Goal: Information Seeking & Learning: Learn about a topic

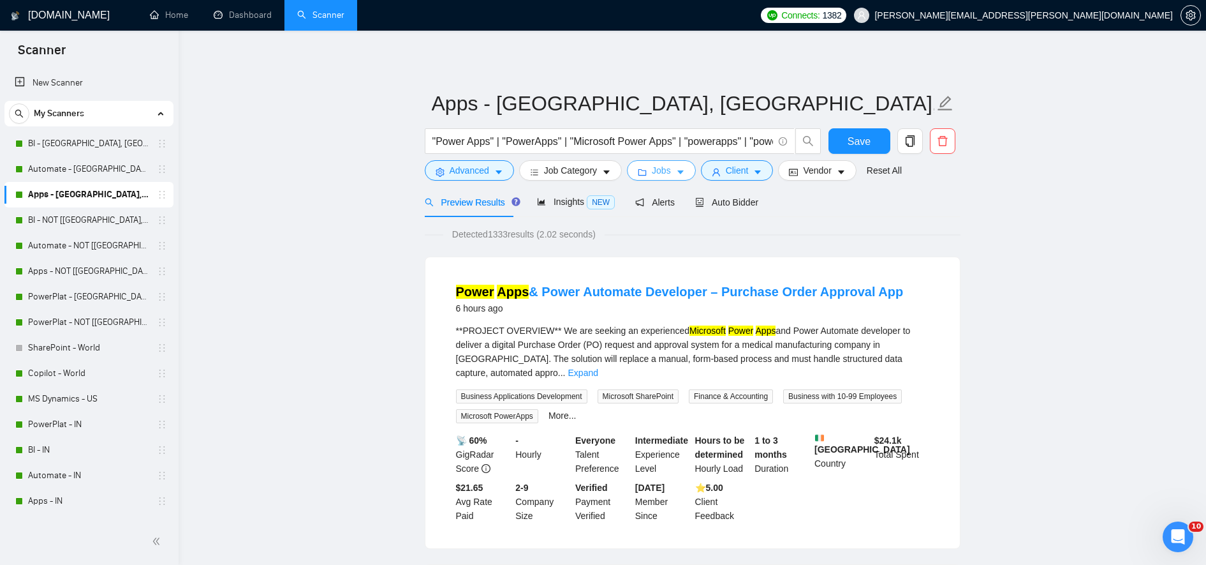
click at [652, 174] on span "Jobs" at bounding box center [661, 170] width 19 height 14
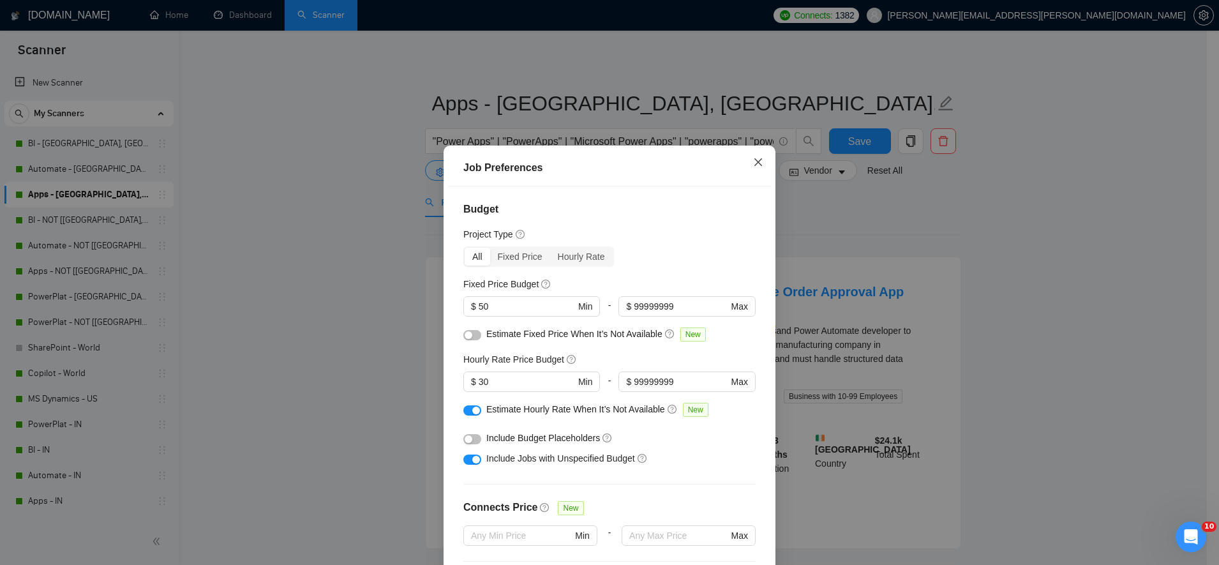
click at [753, 158] on icon "close" at bounding box center [758, 162] width 10 height 10
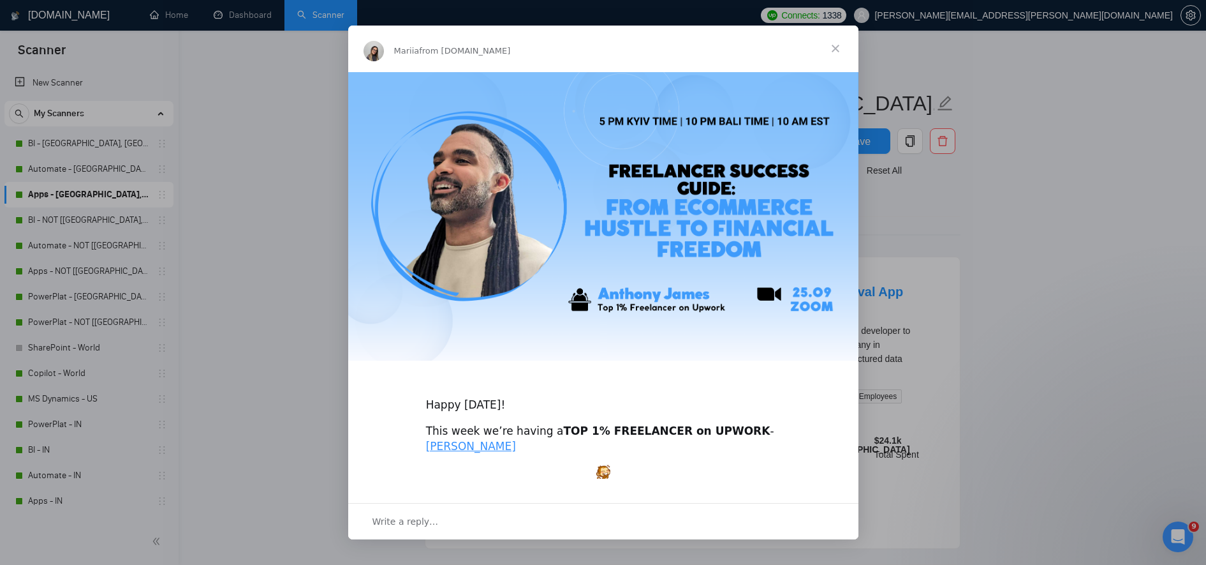
click at [840, 47] on span "Close" at bounding box center [836, 49] width 46 height 46
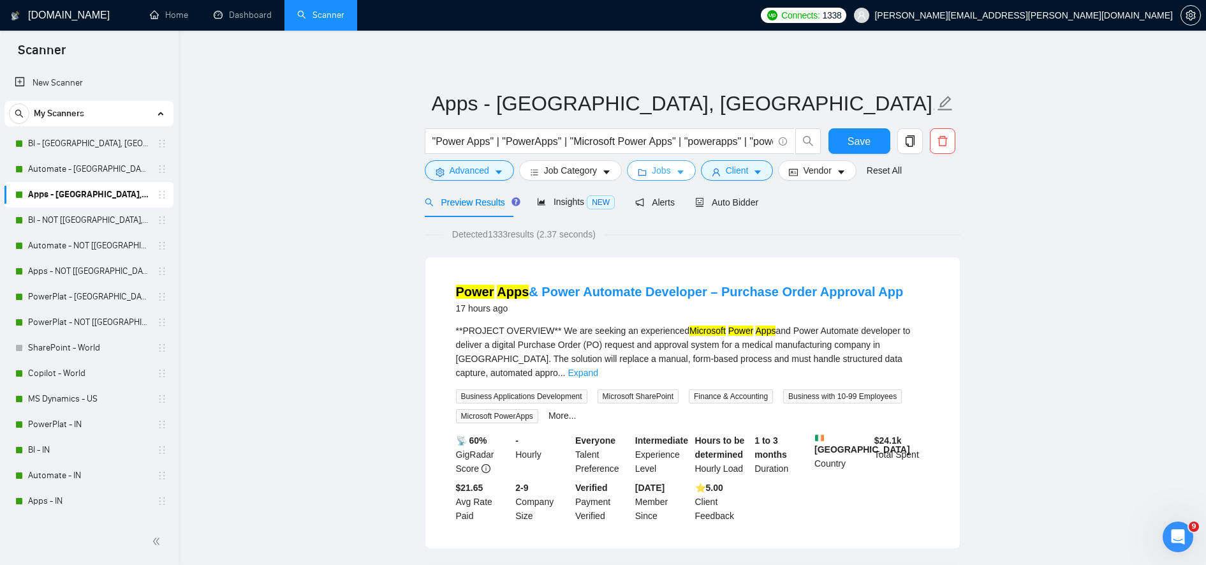
click at [656, 176] on span "Jobs" at bounding box center [661, 170] width 19 height 14
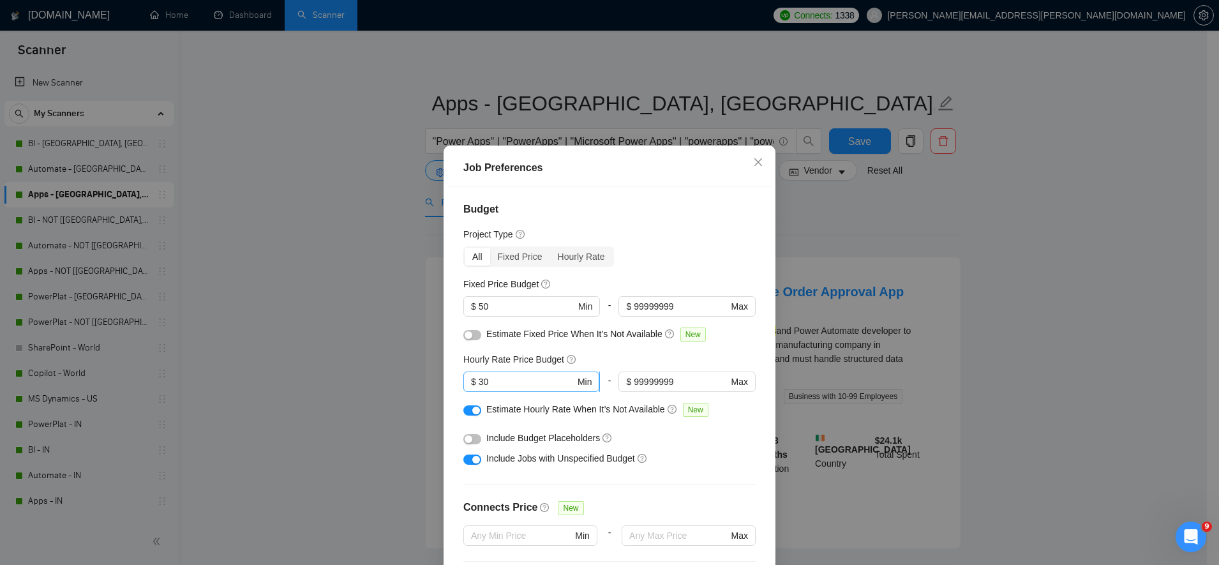
click at [510, 375] on input "30" at bounding box center [526, 381] width 96 height 14
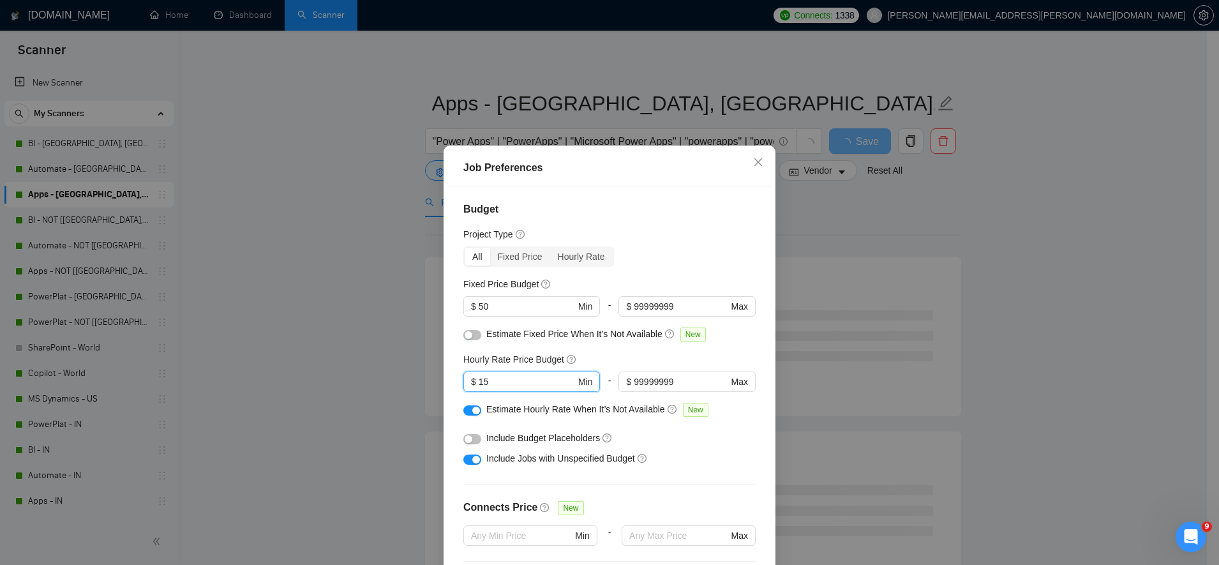
type input "1"
click at [701, 443] on div "Include Budget Placeholders" at bounding box center [614, 438] width 256 height 14
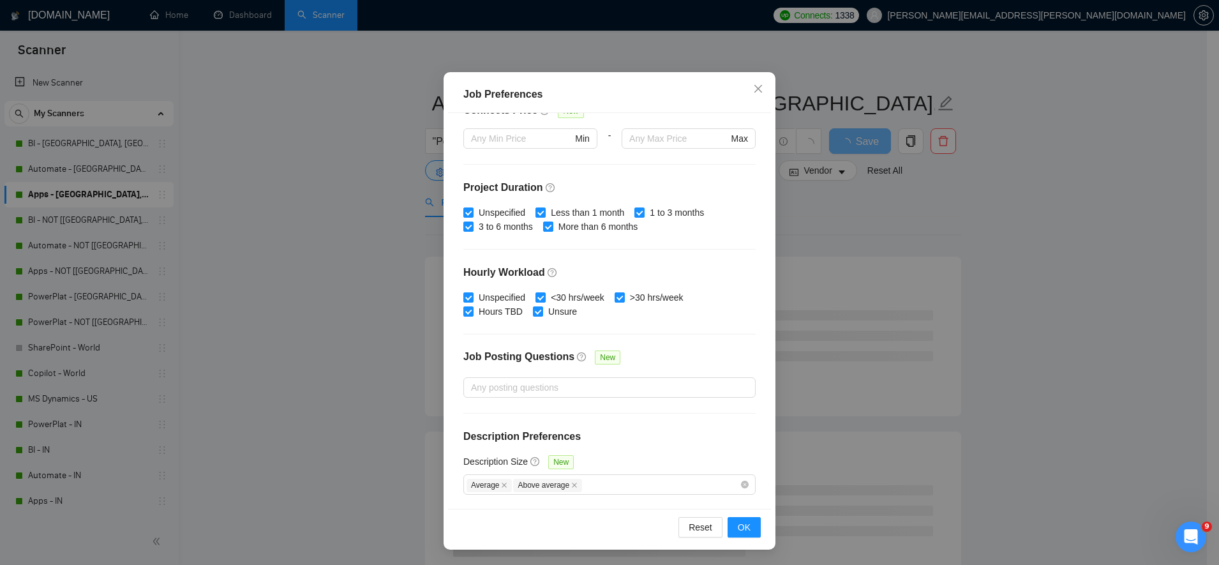
scroll to position [73, 0]
click at [743, 521] on span "OK" at bounding box center [744, 527] width 13 height 14
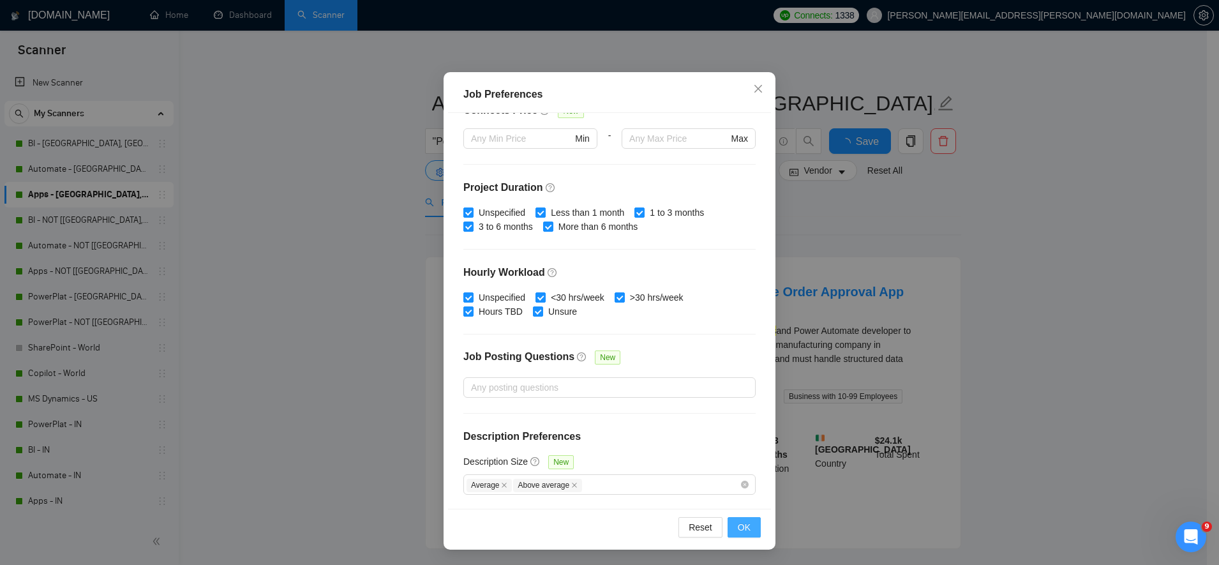
scroll to position [4, 0]
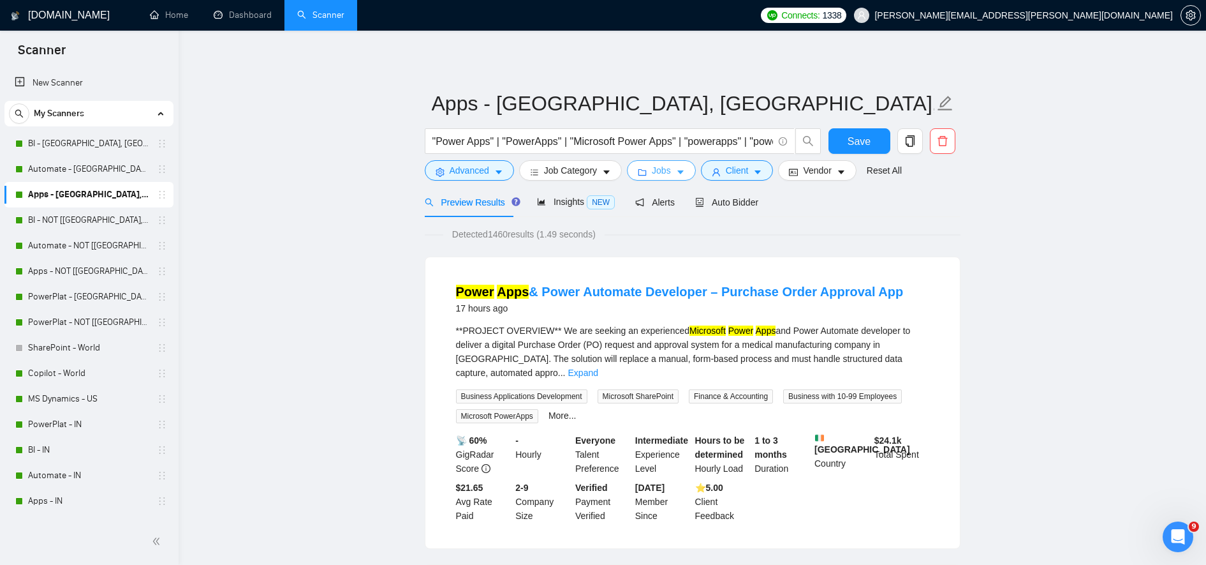
click at [677, 170] on icon "caret-down" at bounding box center [680, 172] width 9 height 9
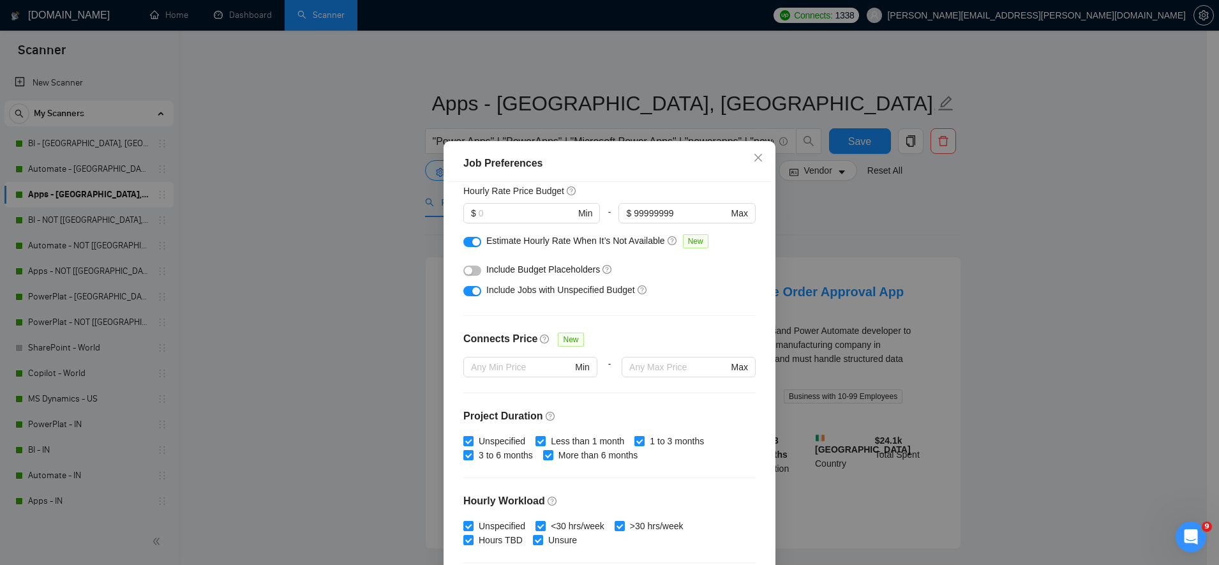
scroll to position [96, 0]
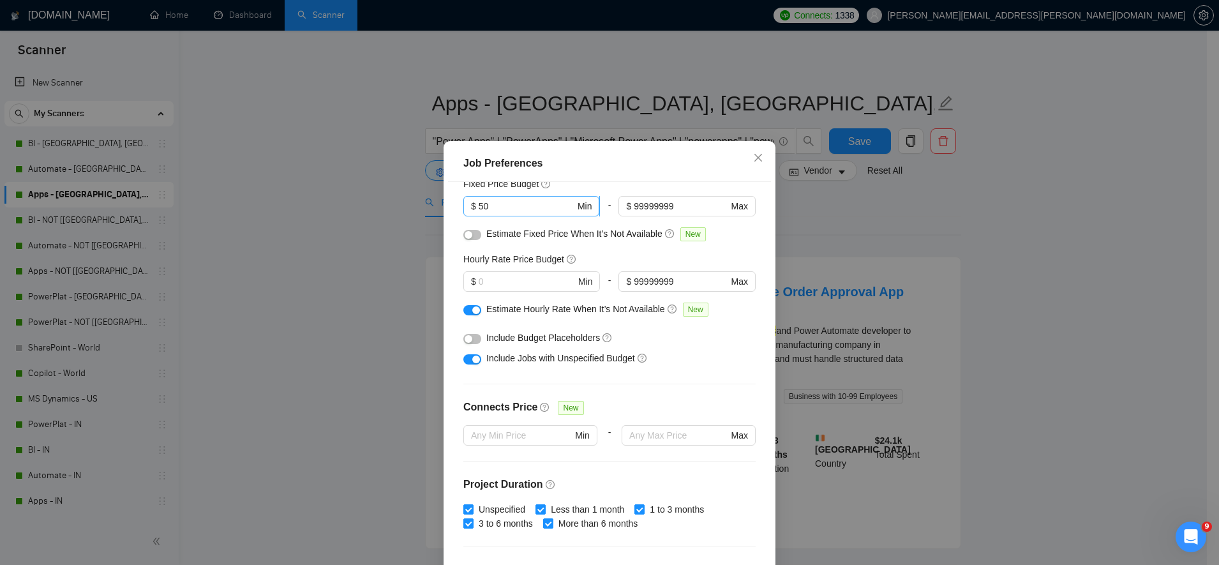
click at [524, 213] on input "50" at bounding box center [526, 206] width 96 height 14
click at [736, 387] on div "Budget Project Type All Fixed Price Hourly Rate Fixed Price Budget $ Min - $ 99…" at bounding box center [609, 380] width 323 height 396
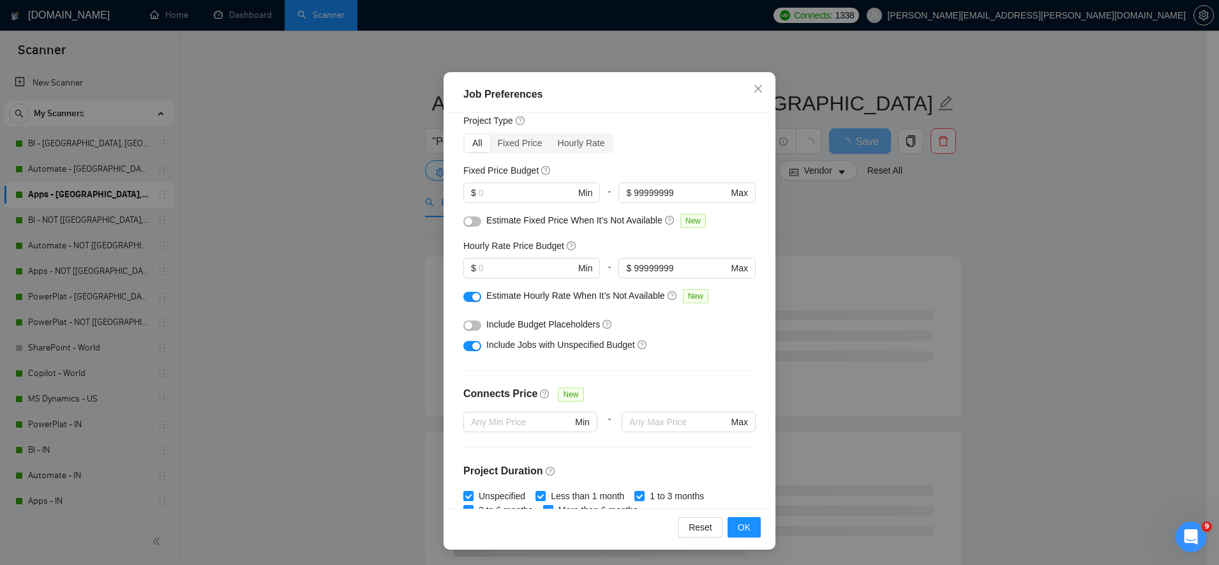
scroll to position [40, 0]
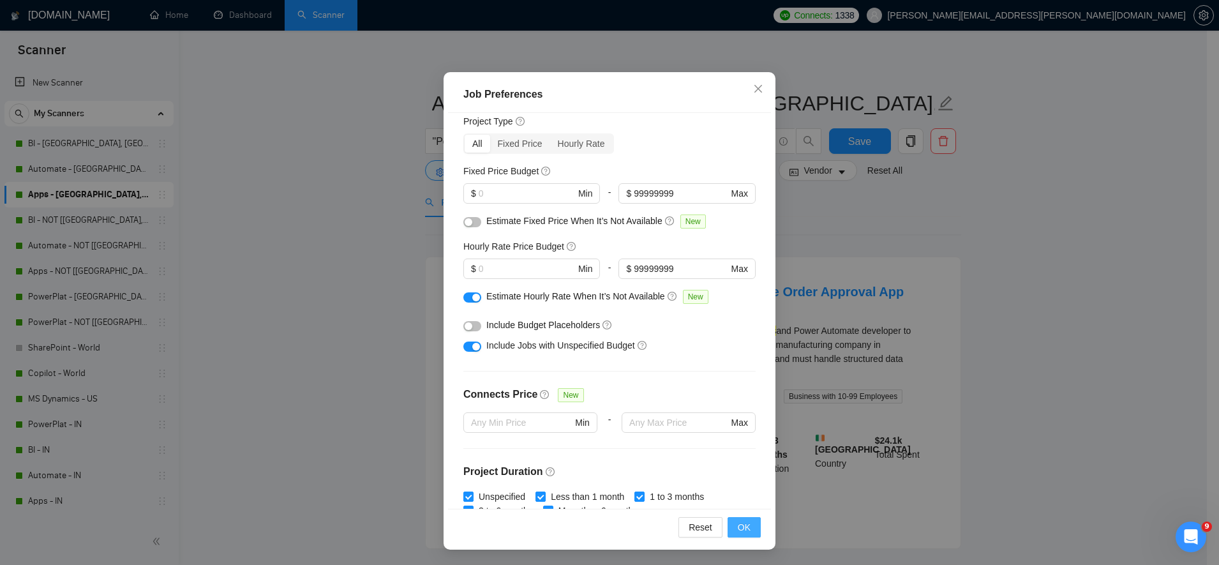
click at [729, 526] on button "OK" at bounding box center [743, 527] width 33 height 20
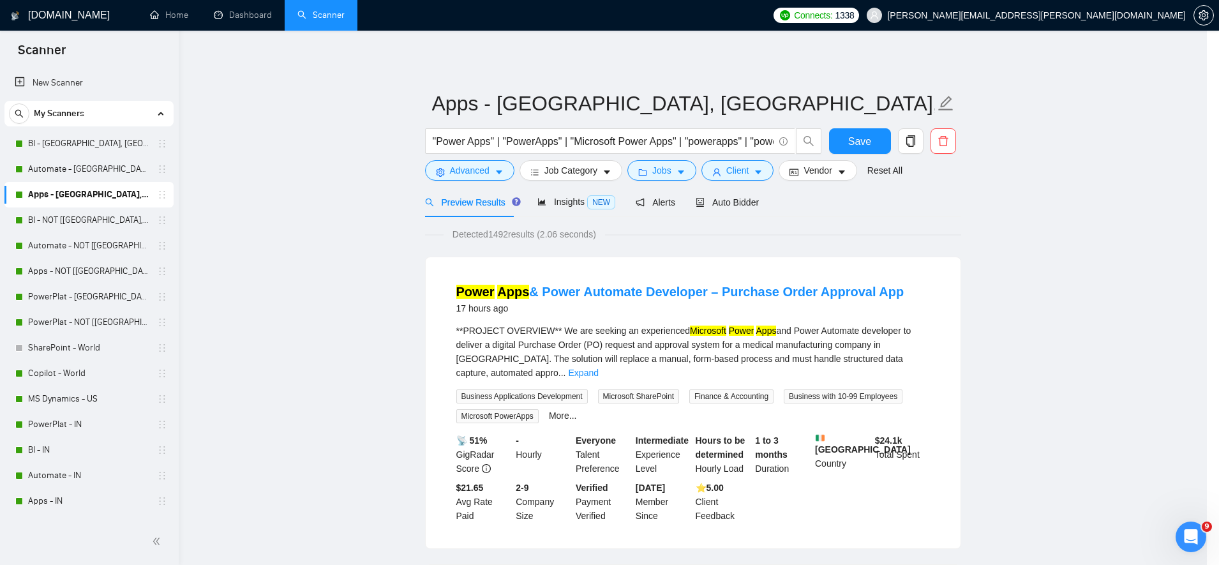
scroll to position [4, 0]
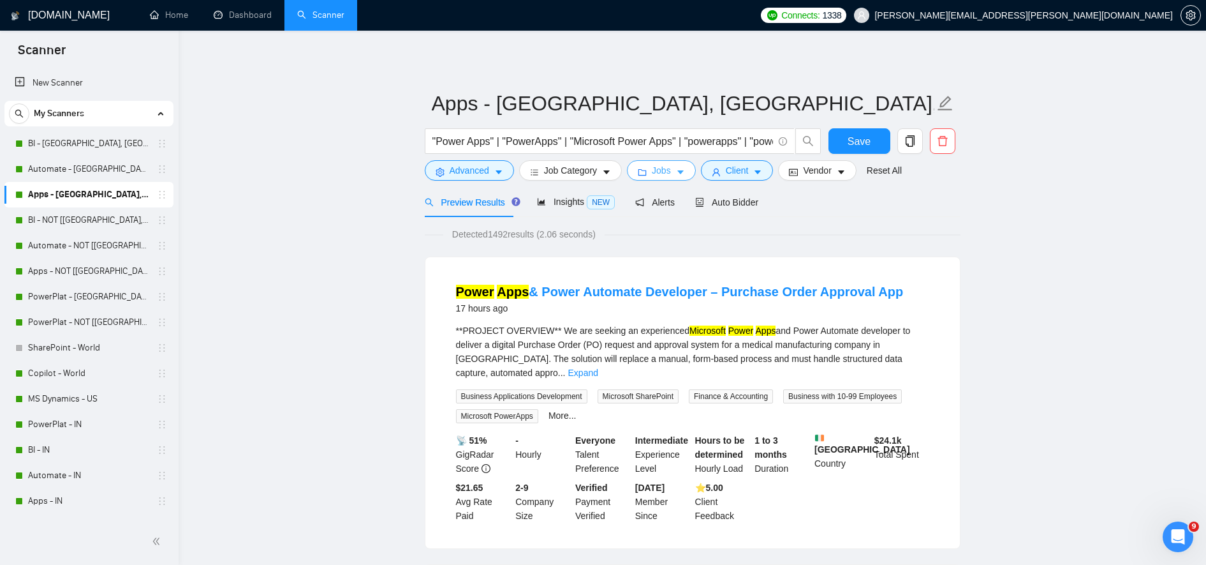
click at [661, 165] on span "Jobs" at bounding box center [661, 170] width 19 height 14
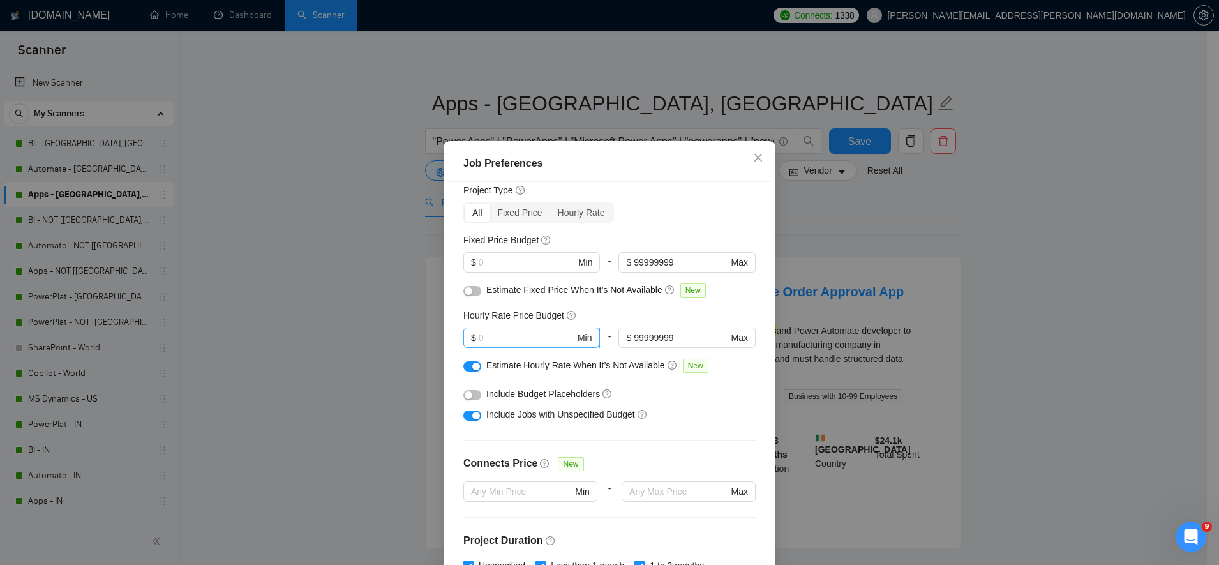
scroll to position [0, 0]
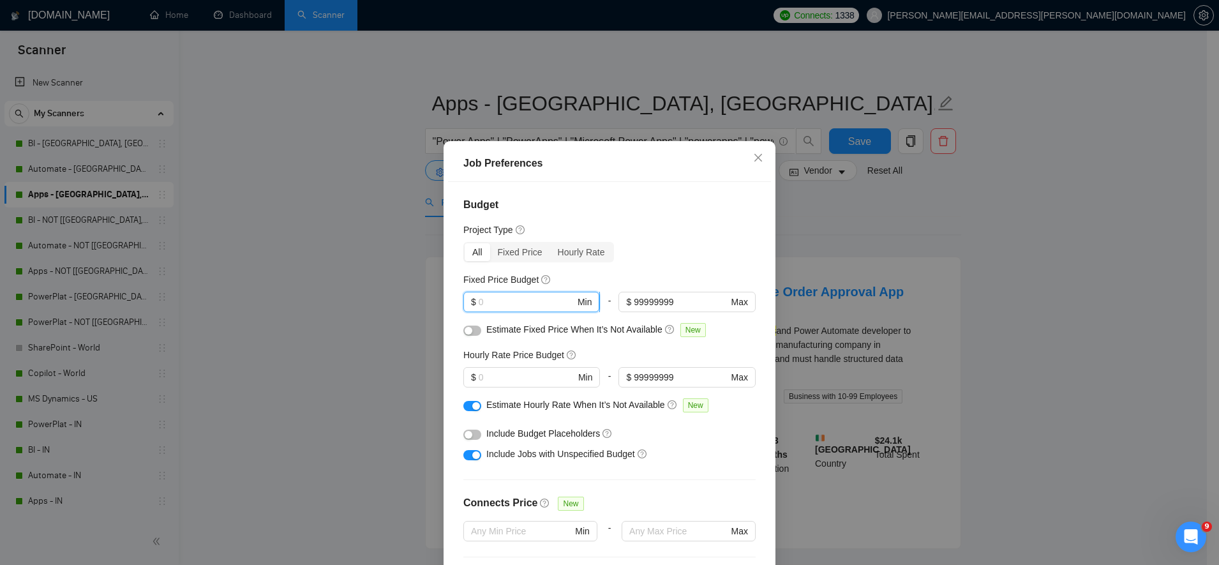
click at [503, 309] on input "text" at bounding box center [526, 302] width 96 height 14
type input "0"
click at [489, 384] on input "text" at bounding box center [526, 377] width 96 height 14
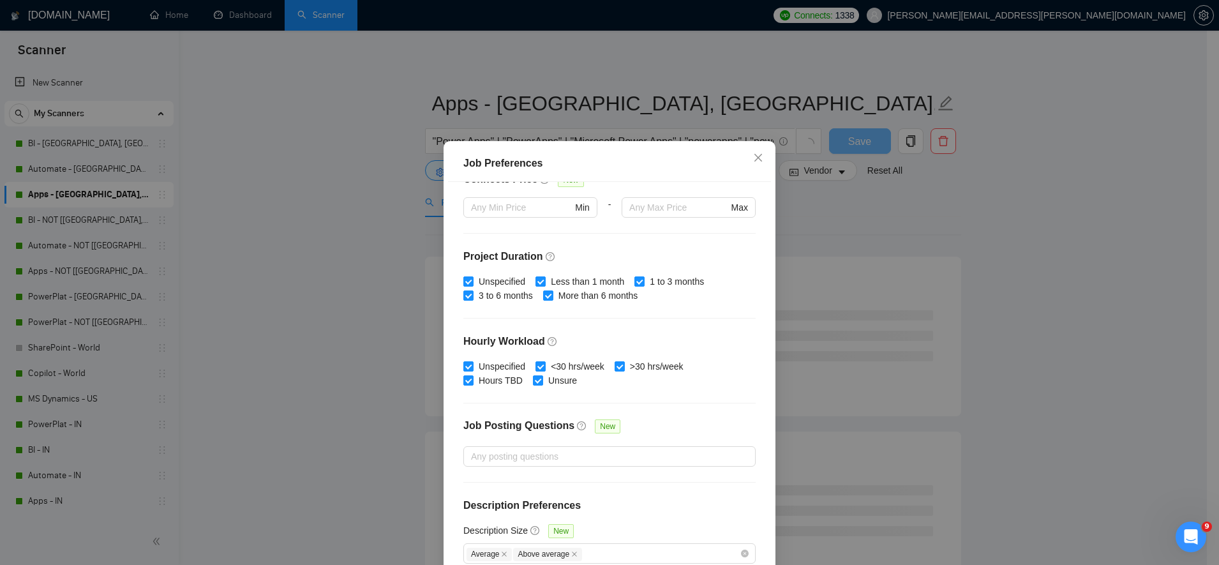
scroll to position [73, 0]
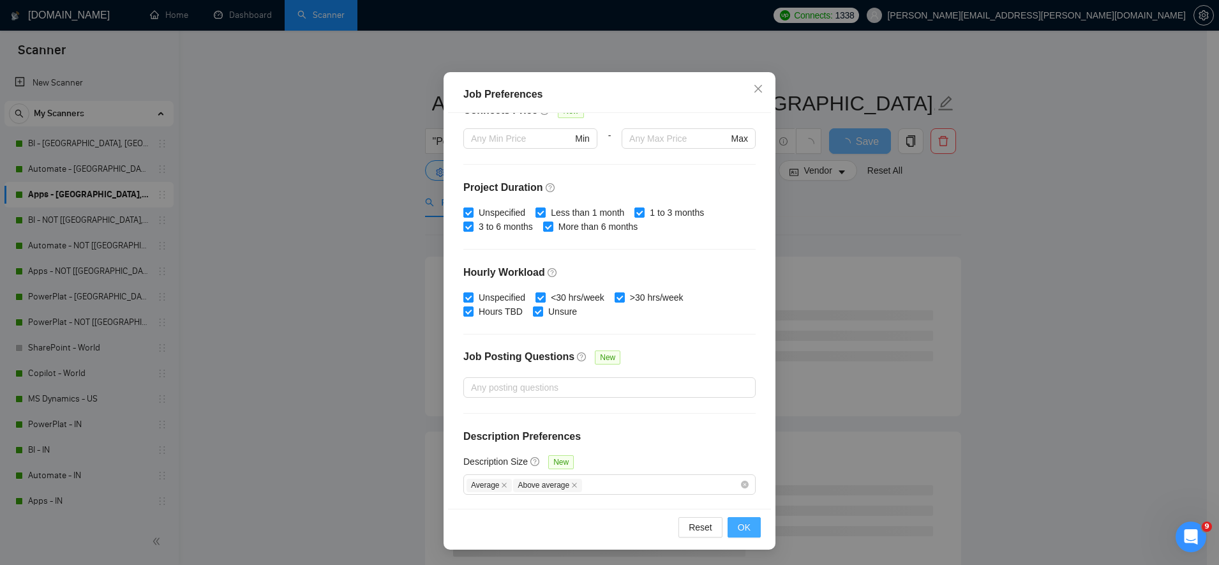
type input "0"
click at [747, 530] on button "OK" at bounding box center [743, 527] width 33 height 20
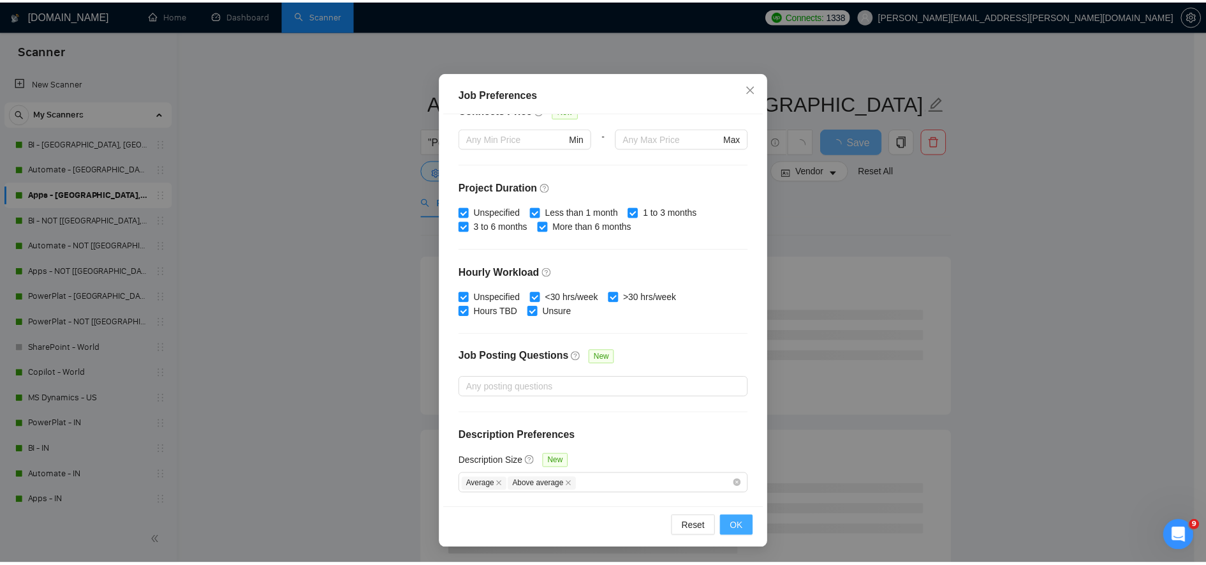
scroll to position [4, 0]
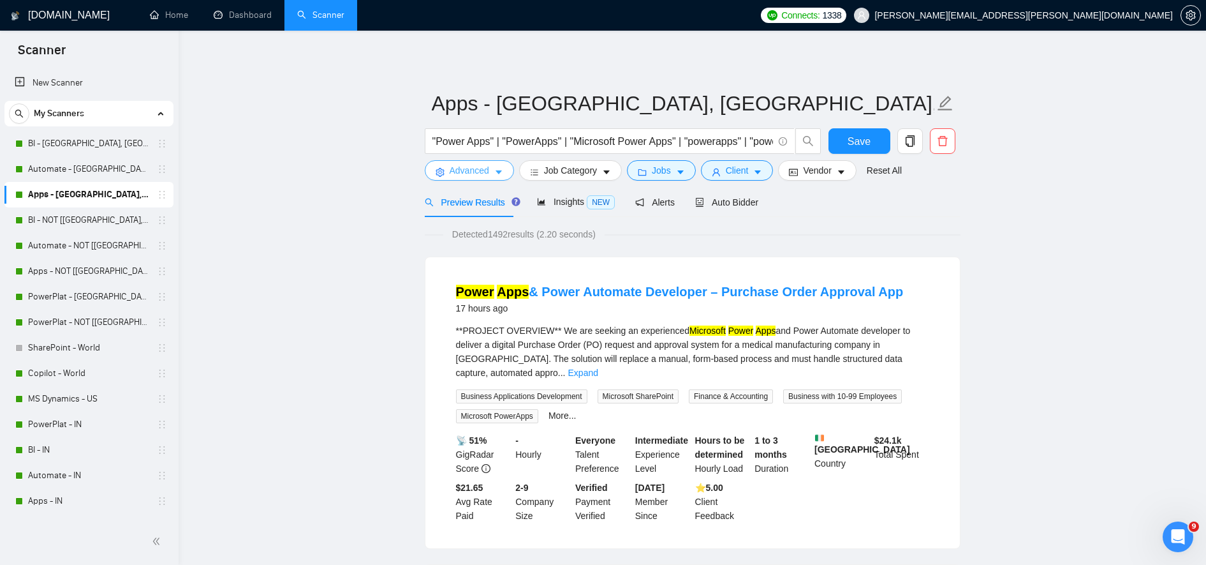
click at [467, 168] on span "Advanced" at bounding box center [470, 170] width 40 height 14
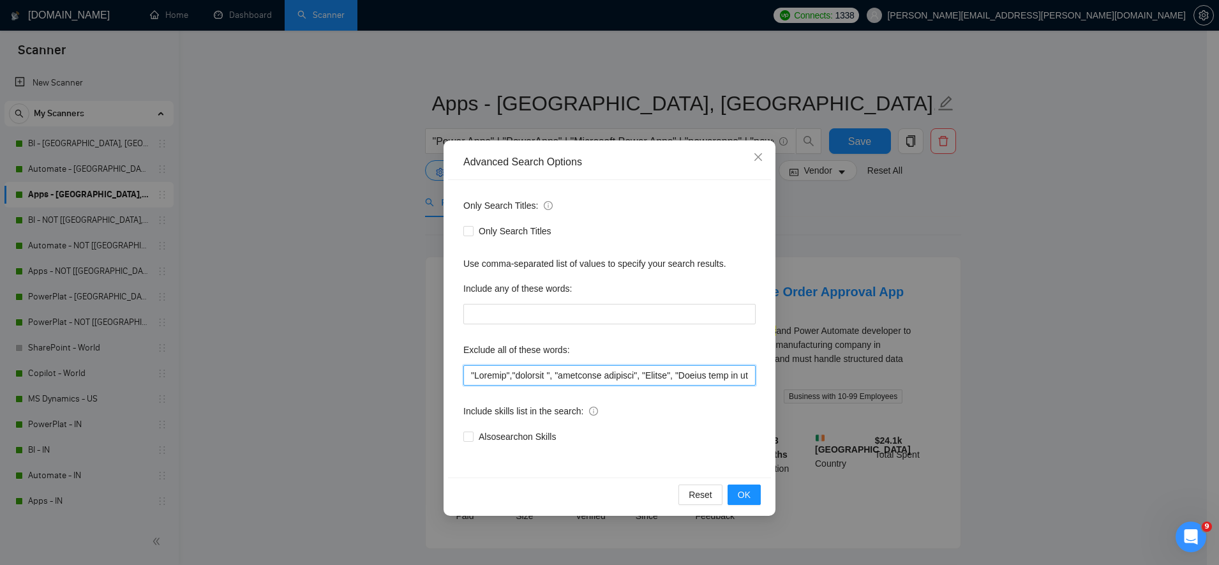
click at [519, 372] on input "text" at bounding box center [609, 375] width 292 height 20
click at [745, 494] on span "OK" at bounding box center [744, 494] width 13 height 14
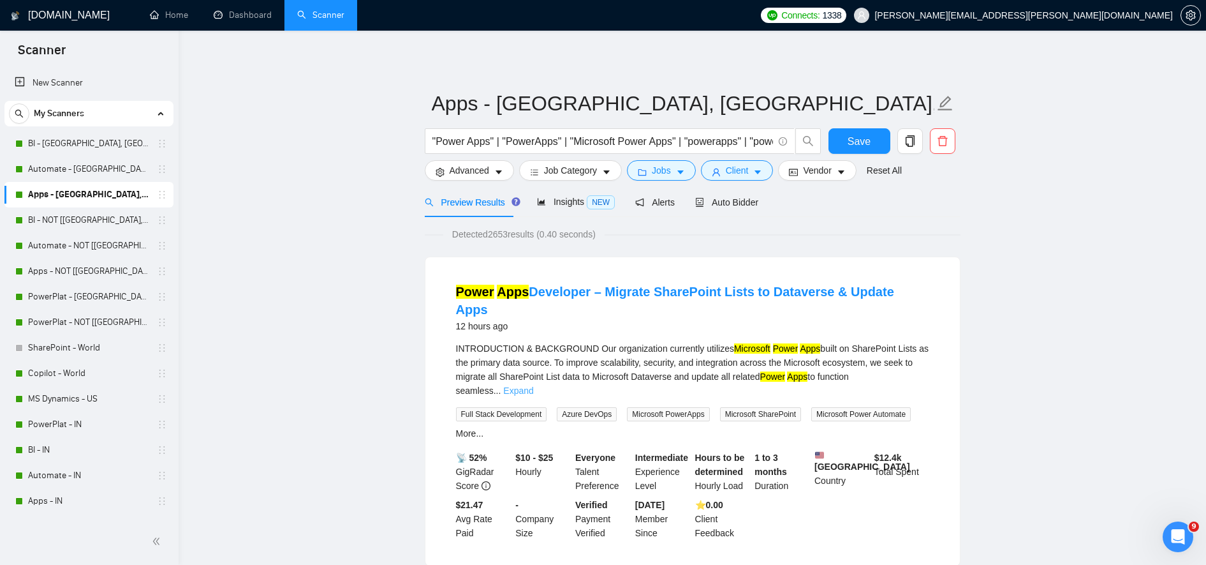
click at [533, 385] on link "Expand" at bounding box center [518, 390] width 30 height 10
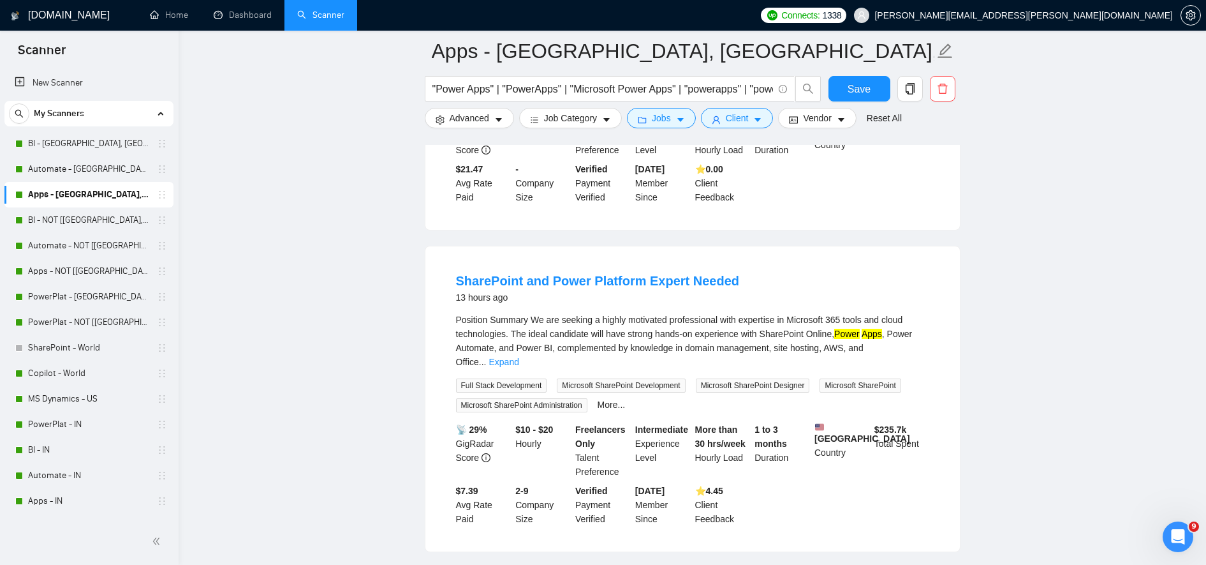
scroll to position [530, 0]
click at [519, 355] on link "Expand" at bounding box center [504, 360] width 30 height 10
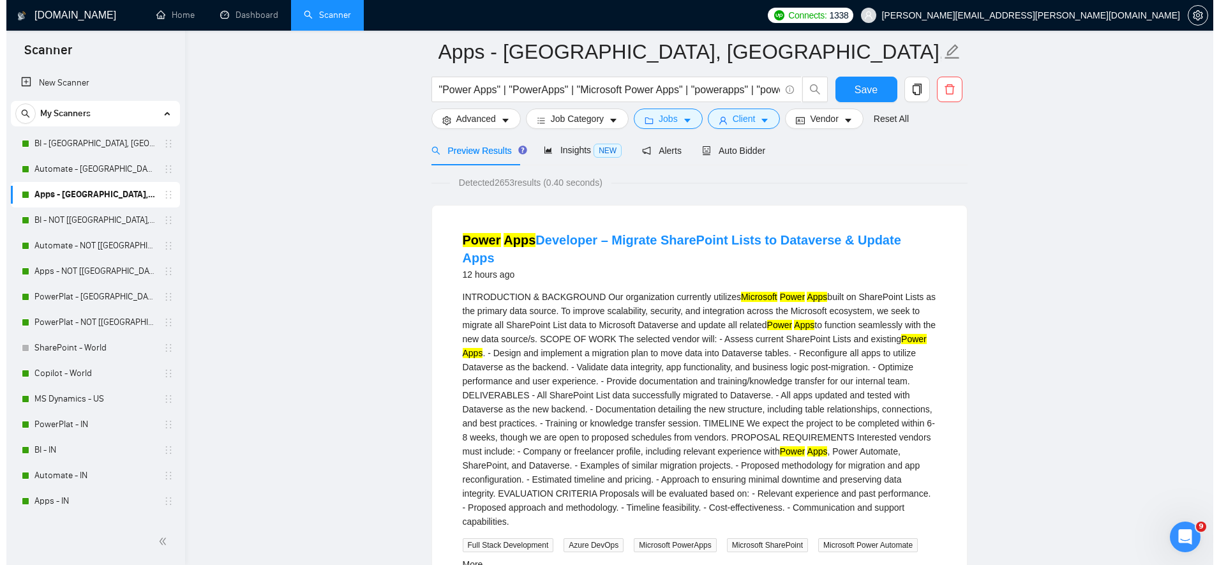
scroll to position [51, 0]
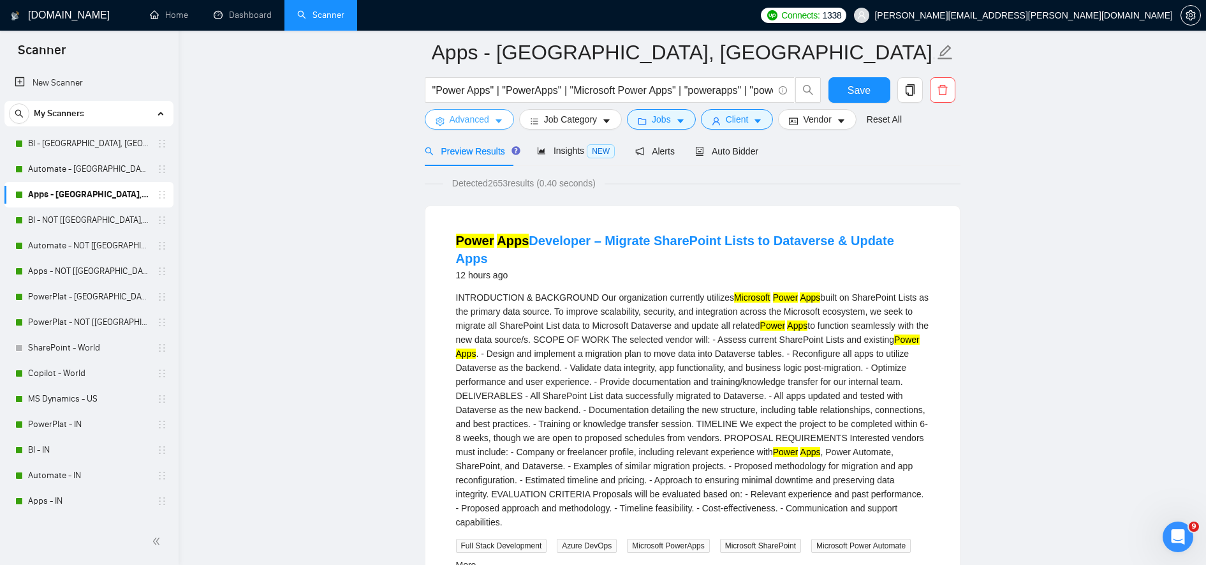
click at [469, 118] on span "Advanced" at bounding box center [470, 119] width 40 height 14
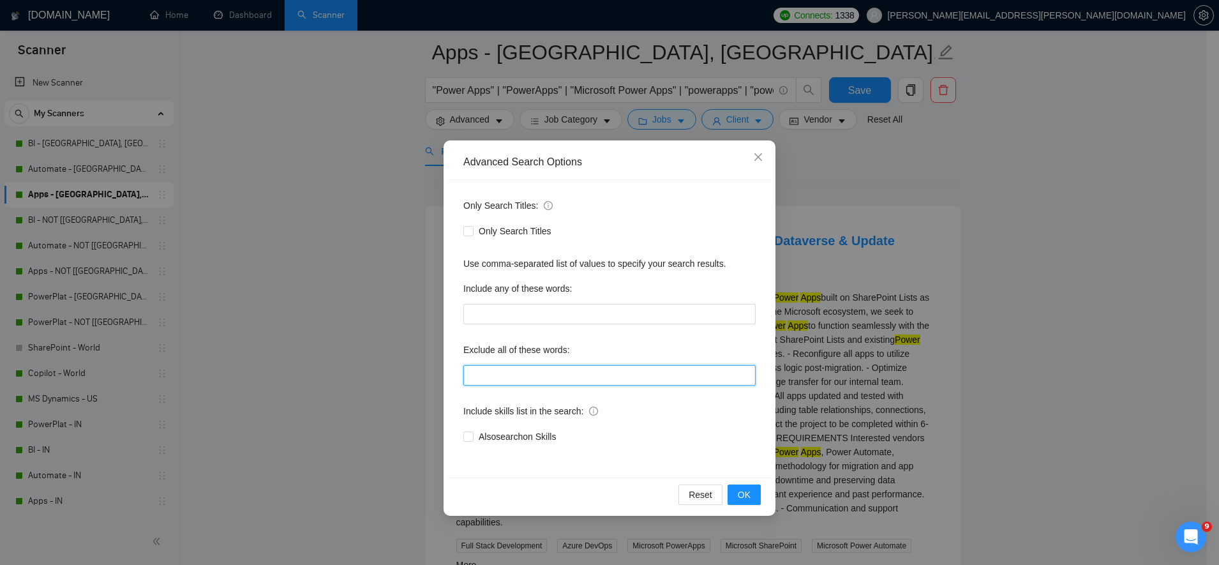
click at [572, 383] on input "text" at bounding box center [609, 375] width 292 height 20
paste input ""Student","urgently ", "residency required", "Crypto", "ONLY INDEPENDANT FREELA…"
type input ""Student","urgently ", "residency required", "Crypto", "ONLY INDEPENDANT FREELA…"
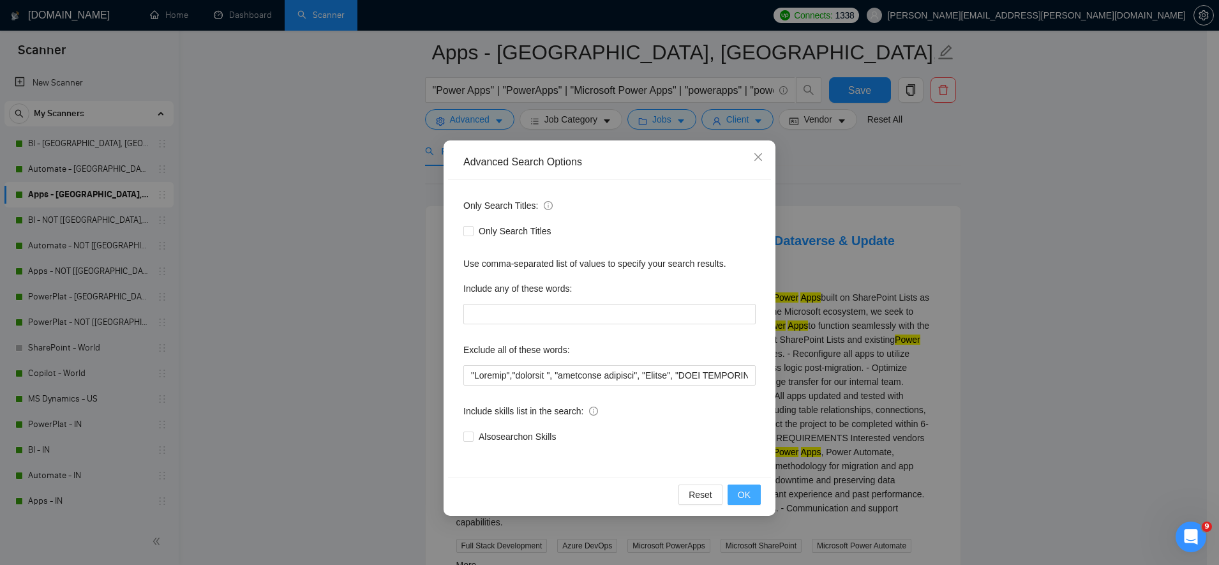
click at [744, 496] on span "OK" at bounding box center [744, 494] width 13 height 14
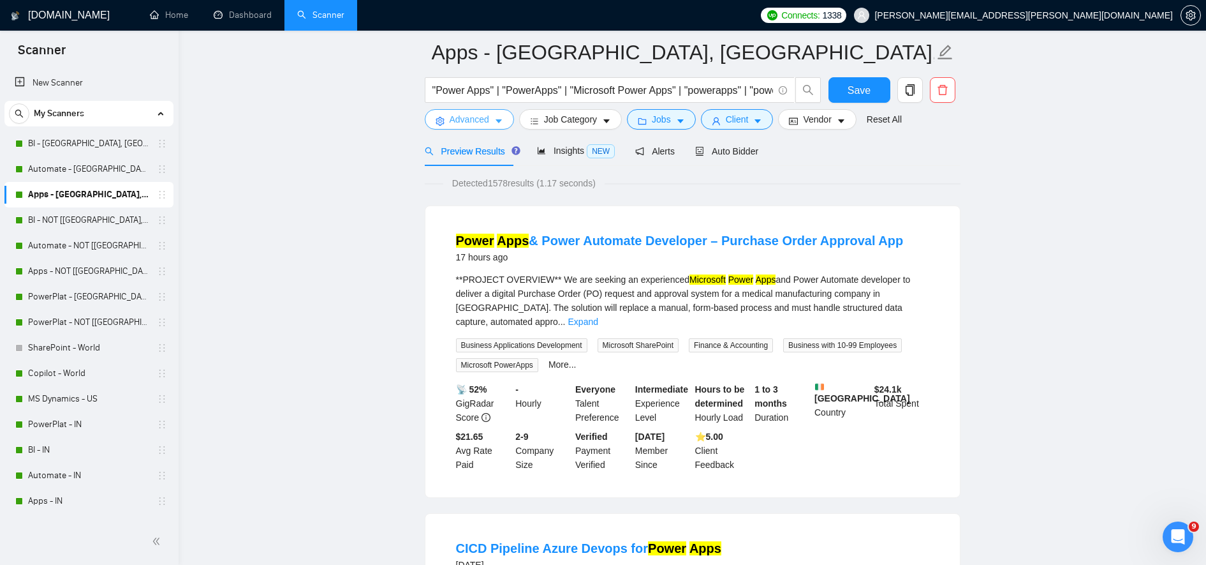
click at [470, 122] on span "Advanced" at bounding box center [470, 119] width 40 height 14
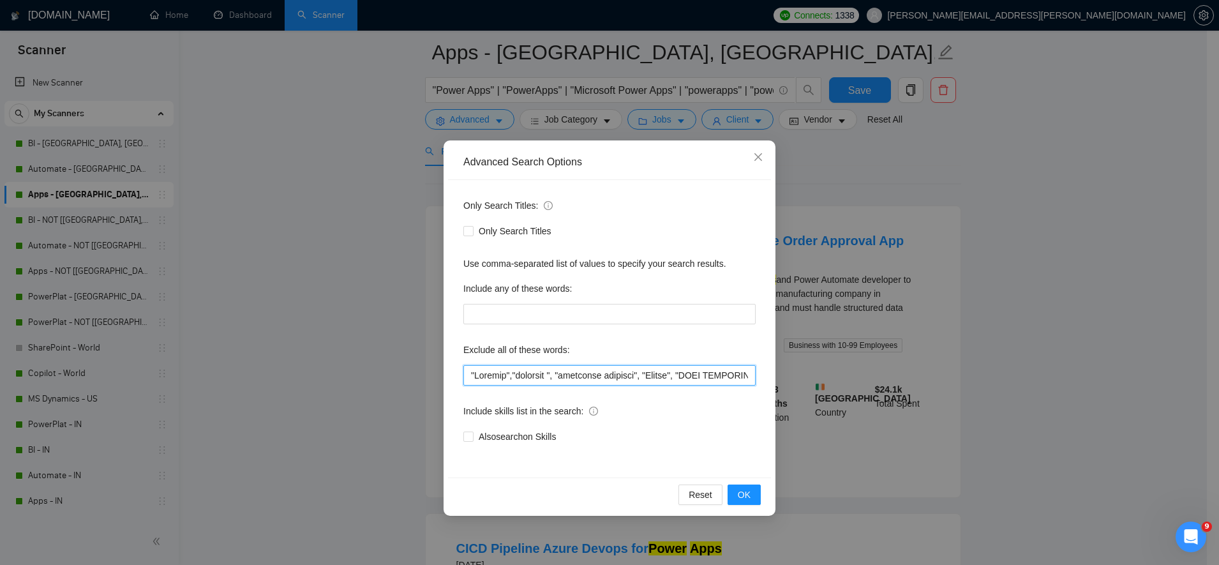
click at [664, 385] on input "text" at bounding box center [609, 375] width 292 height 20
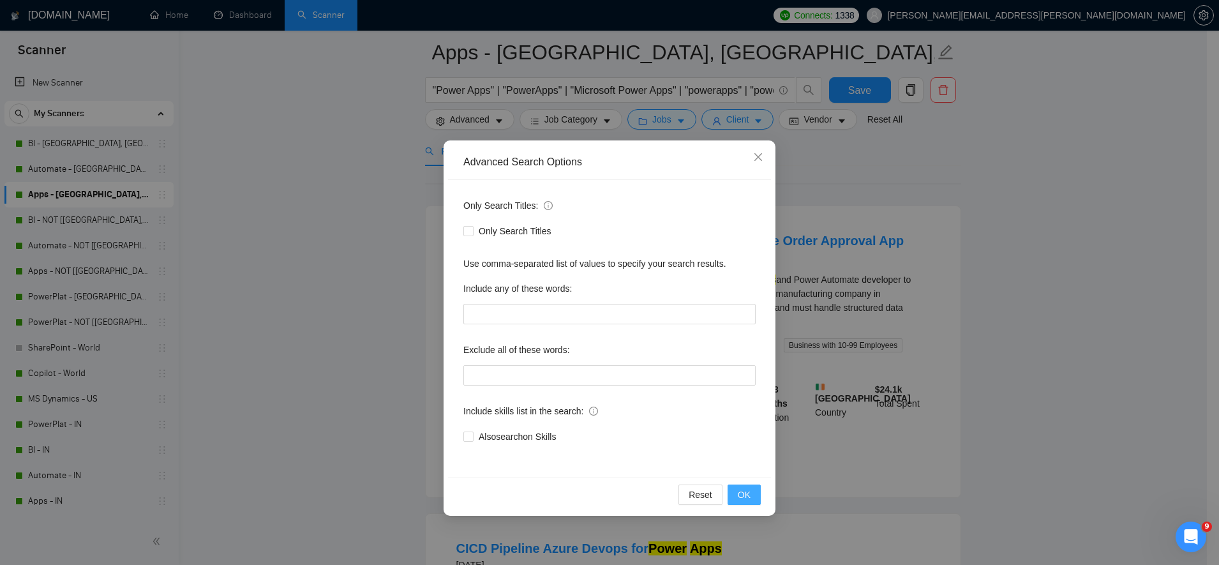
drag, startPoint x: 743, startPoint y: 512, endPoint x: 755, endPoint y: 489, distance: 26.0
click at [755, 489] on div "Advanced Search Options Only Search Titles: Only Search Titles Use comma-separa…" at bounding box center [609, 327] width 332 height 375
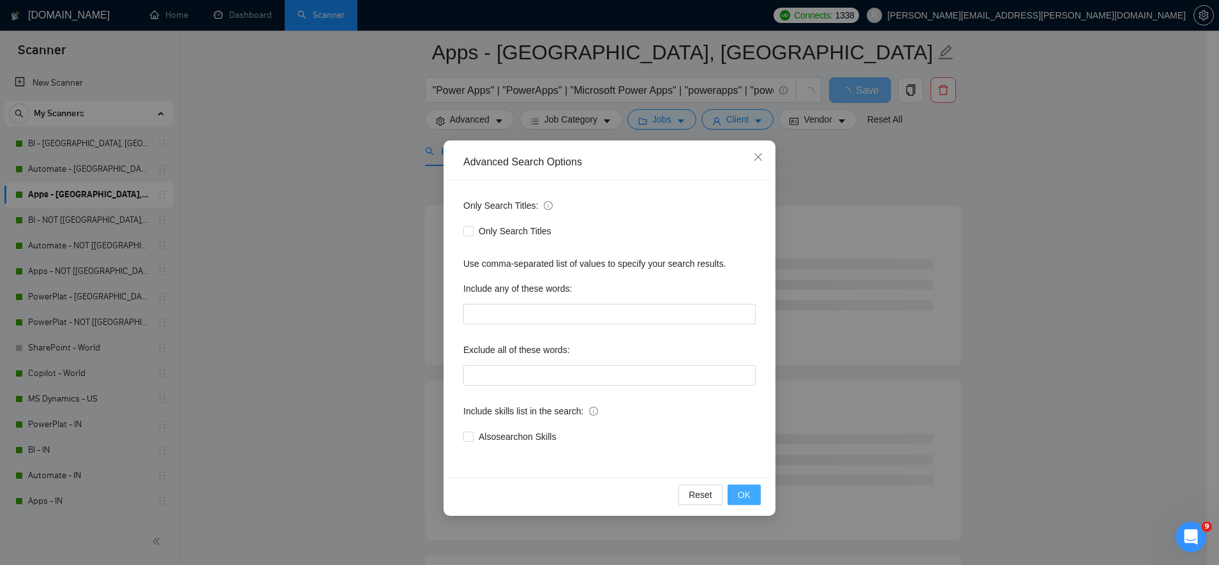
click at [755, 489] on button "OK" at bounding box center [743, 494] width 33 height 20
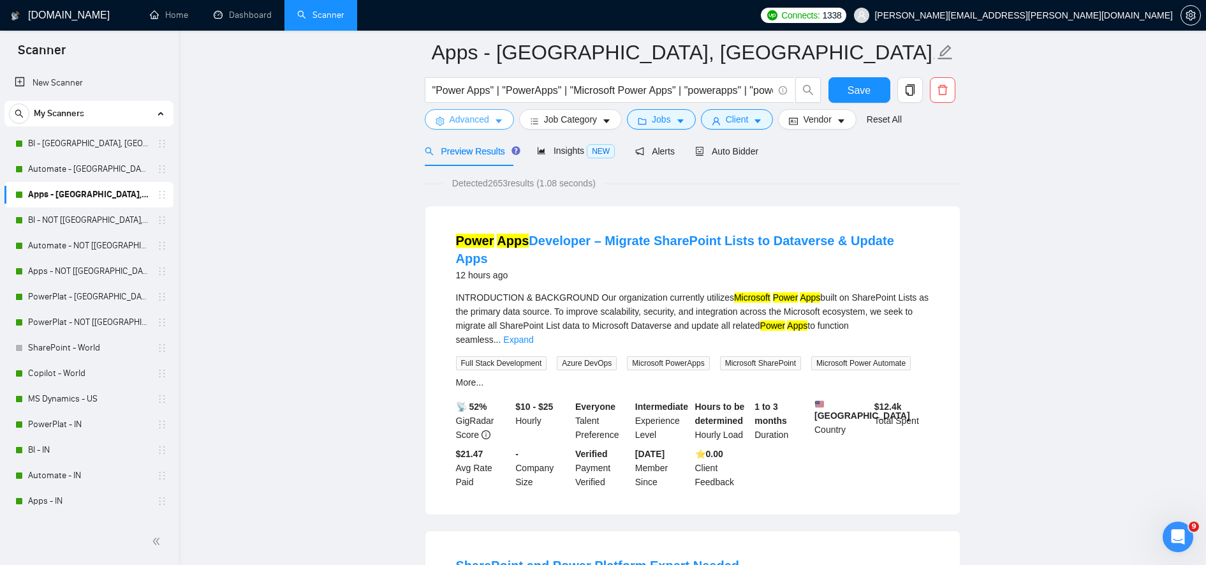
click at [470, 119] on span "Advanced" at bounding box center [470, 119] width 40 height 14
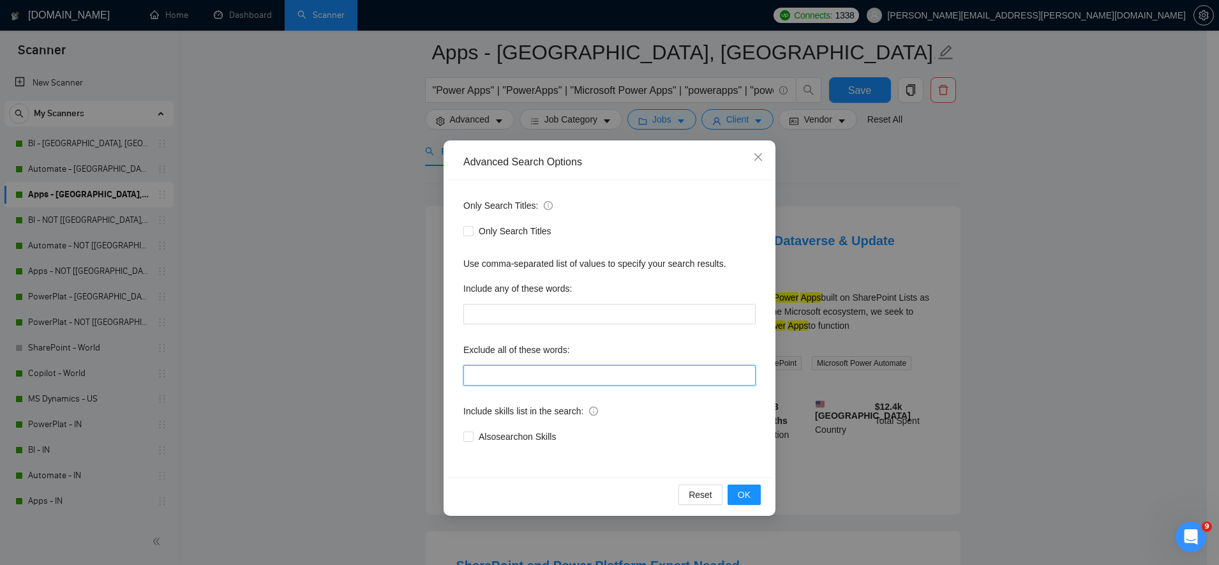
paste input ""Student","urgently ", "residency required", "Crypto", "ONLY INDEPENDANT FREELA…"
click at [561, 367] on input "text" at bounding box center [609, 375] width 292 height 20
type input ""Student","urgently ", "residency required", "Crypto", "ONLY INDEPENDANT FREELA…"
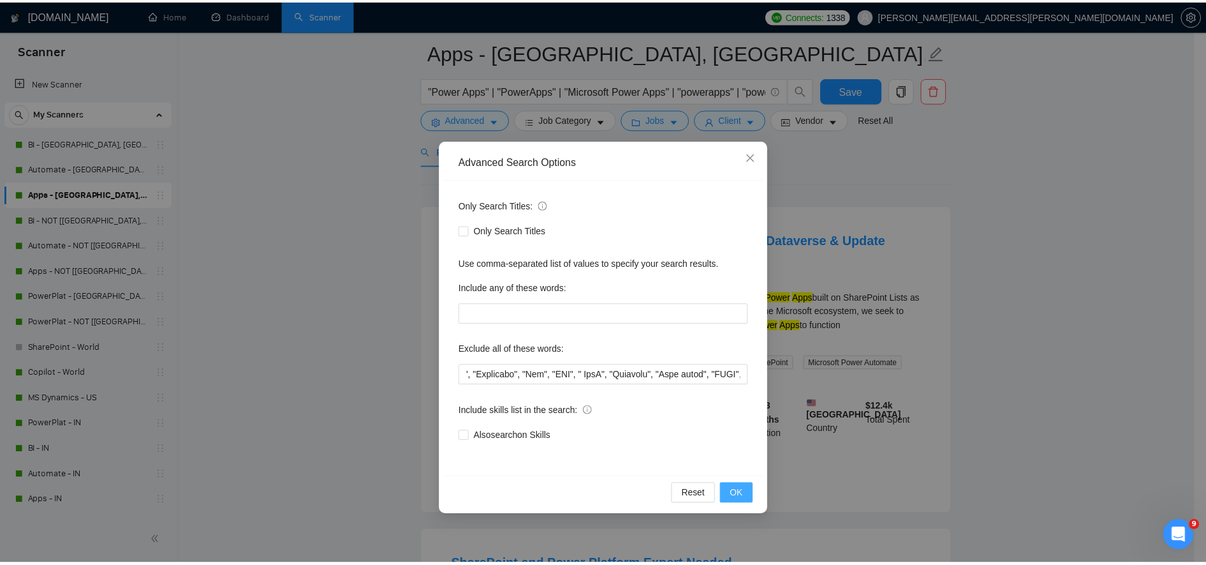
scroll to position [0, 0]
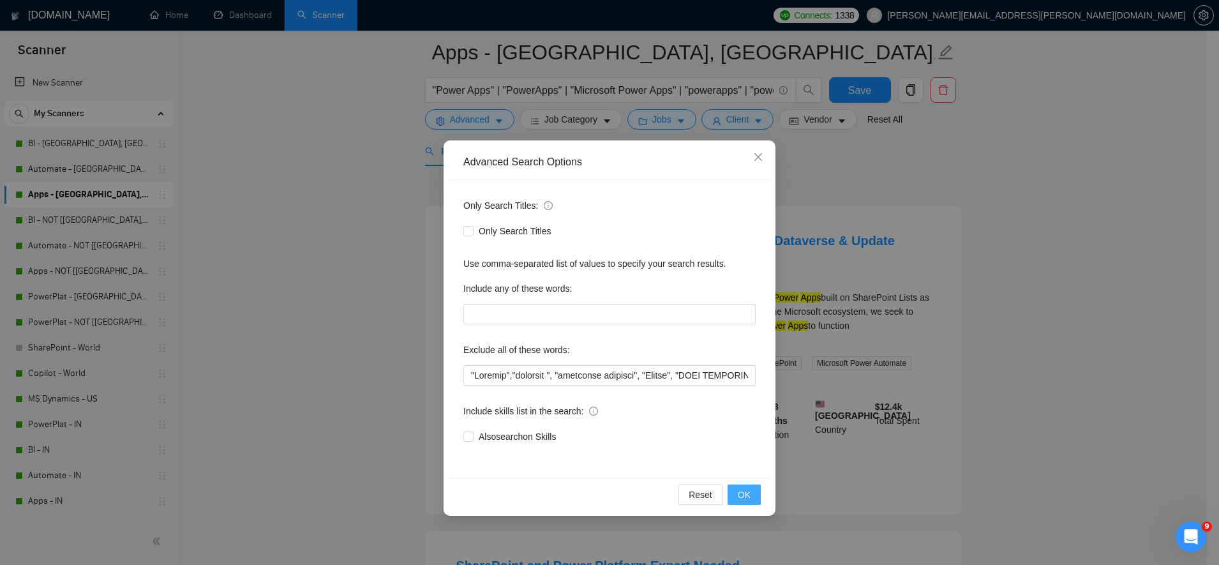
click at [749, 504] on button "OK" at bounding box center [743, 494] width 33 height 20
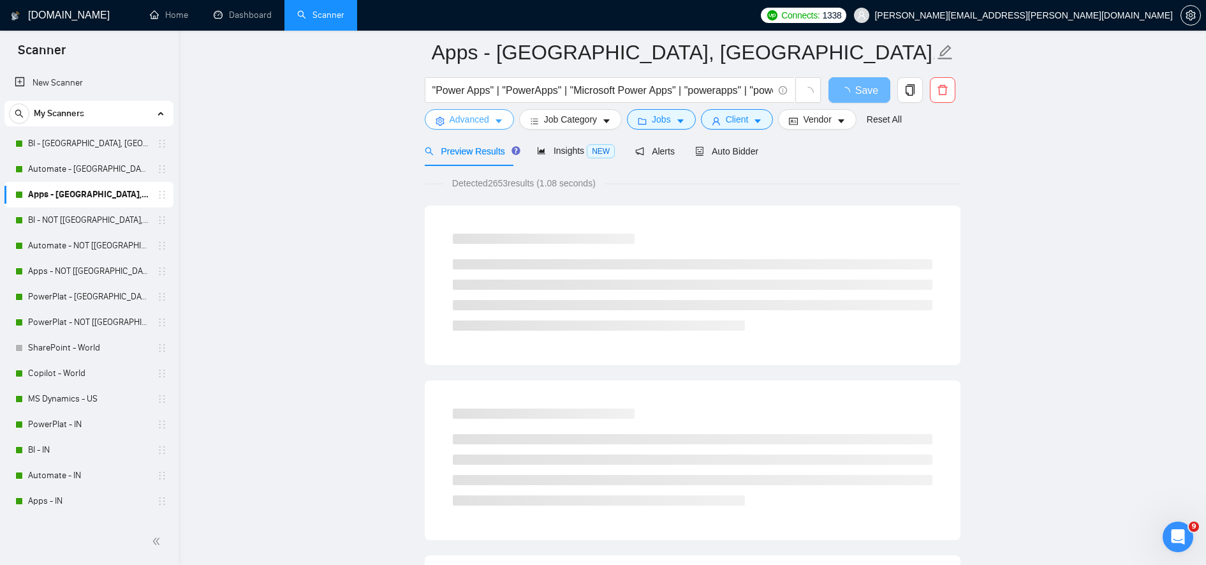
drag, startPoint x: 749, startPoint y: 505, endPoint x: 845, endPoint y: 481, distance: 98.6
click at [845, 481] on body "Scanner New Scanner My Scanners BI - [GEOGRAPHIC_DATA], CAN, EU Automate - [GEO…" at bounding box center [603, 231] width 1206 height 565
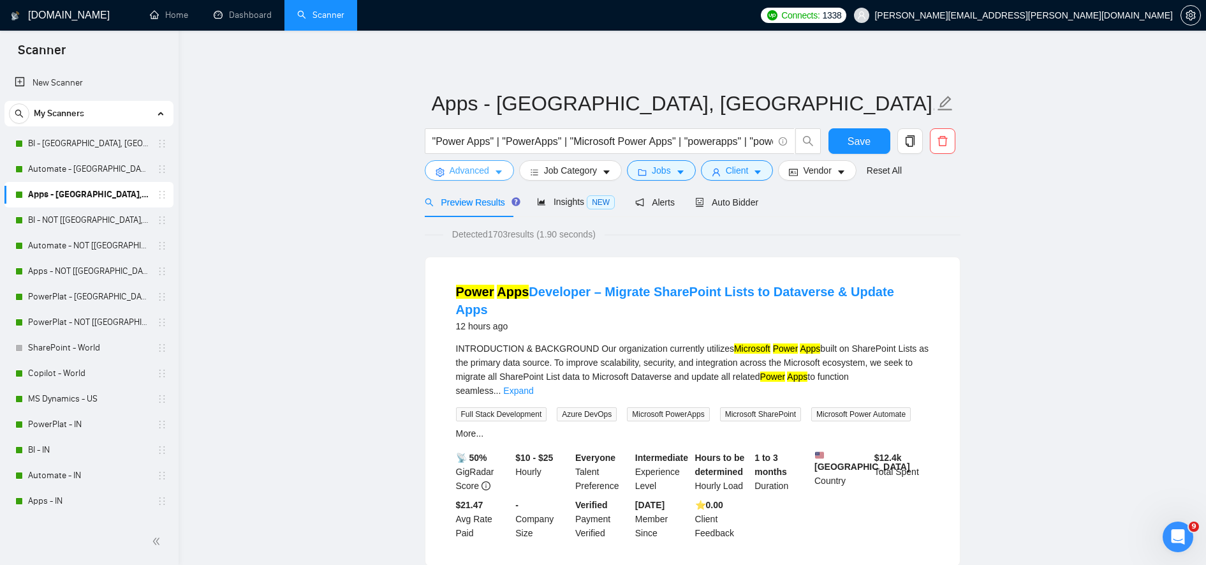
click at [499, 175] on icon "caret-down" at bounding box center [498, 172] width 9 height 9
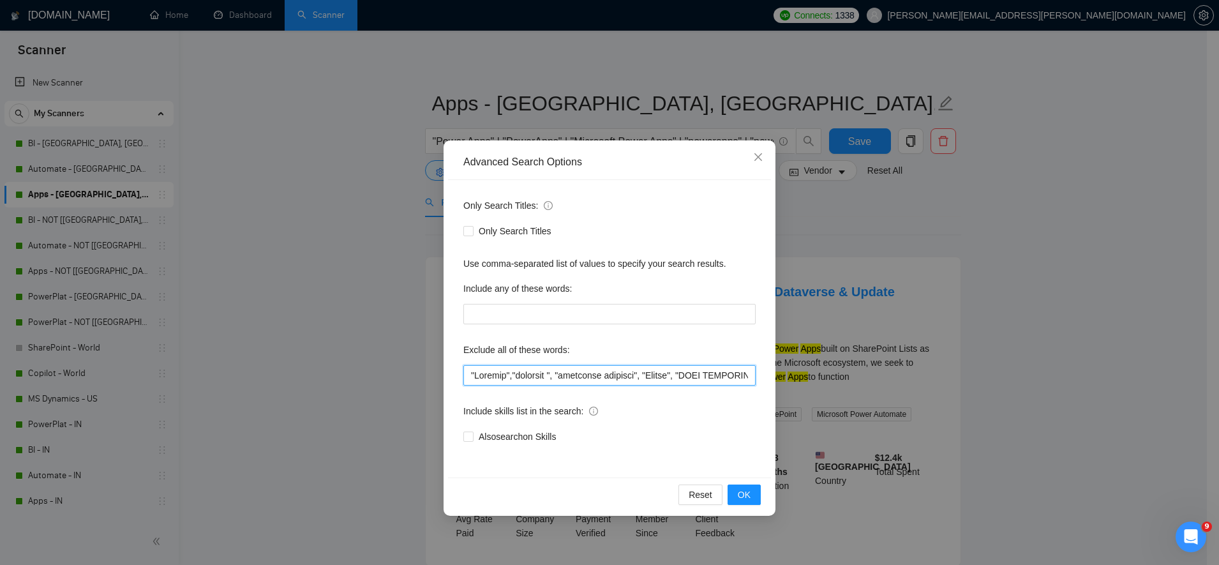
click at [520, 367] on input "text" at bounding box center [609, 375] width 292 height 20
click at [741, 498] on span "OK" at bounding box center [744, 494] width 13 height 14
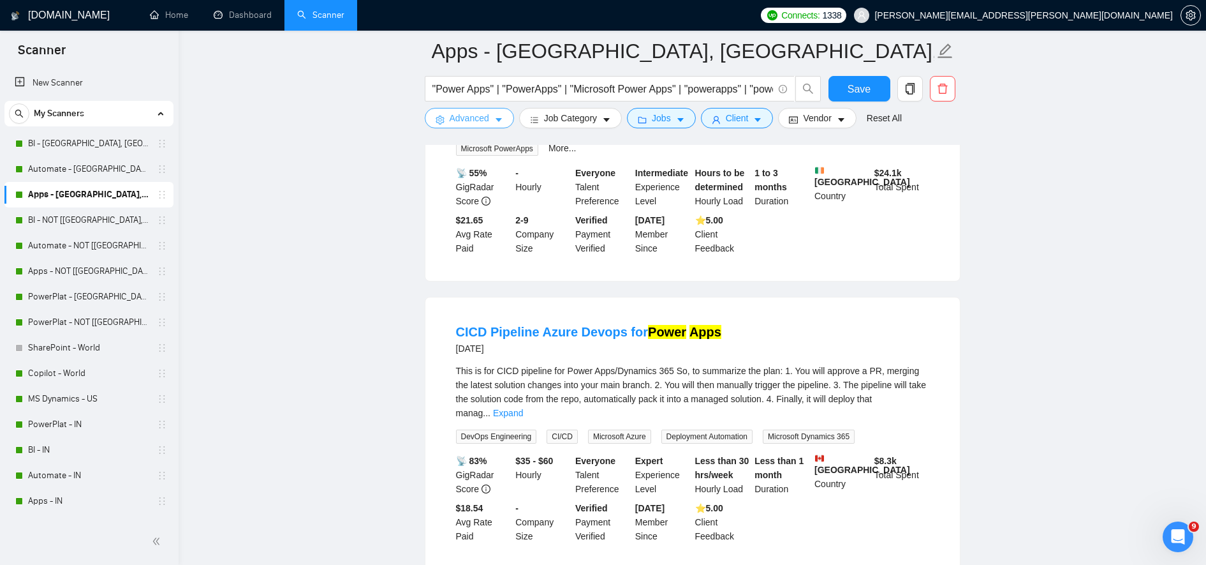
scroll to position [932, 0]
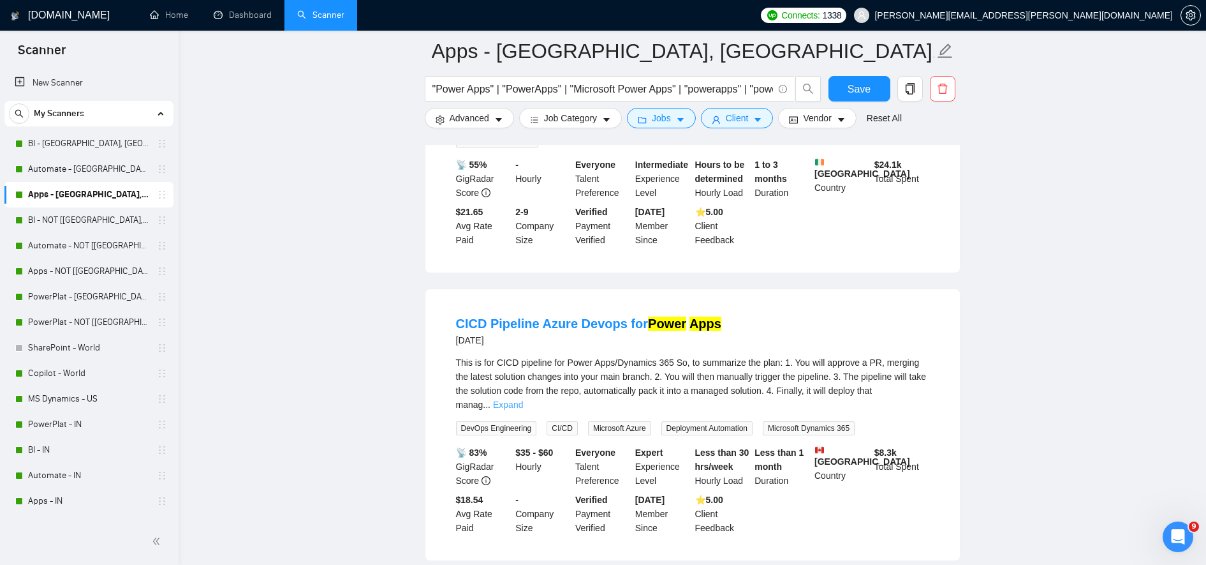
click at [523, 399] on link "Expand" at bounding box center [508, 404] width 30 height 10
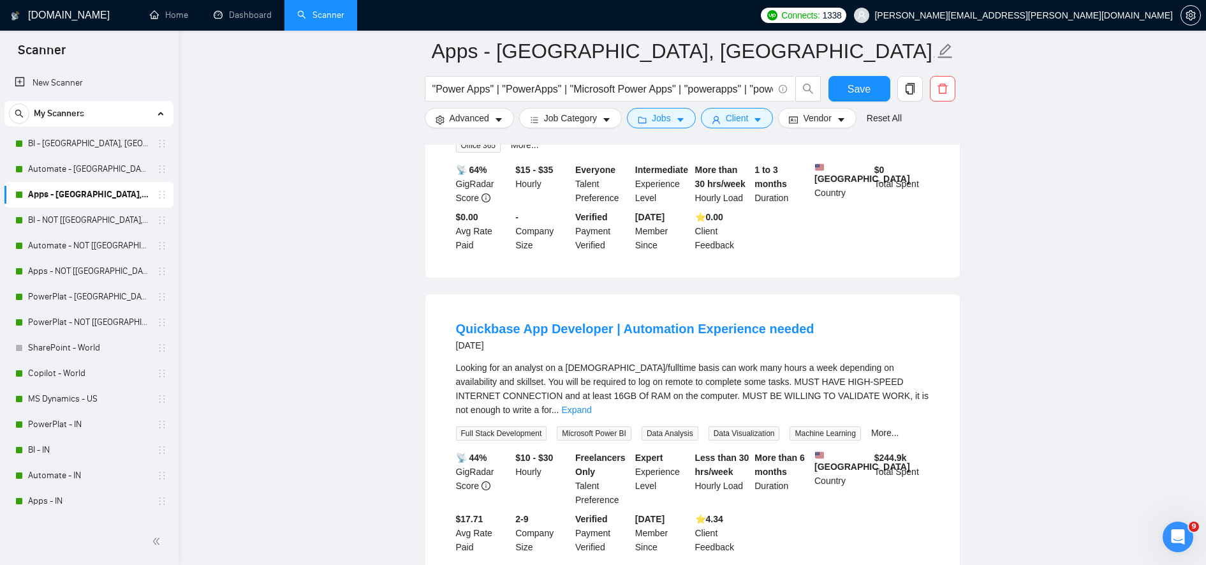
scroll to position [2401, 0]
click at [591, 403] on link "Expand" at bounding box center [576, 408] width 30 height 10
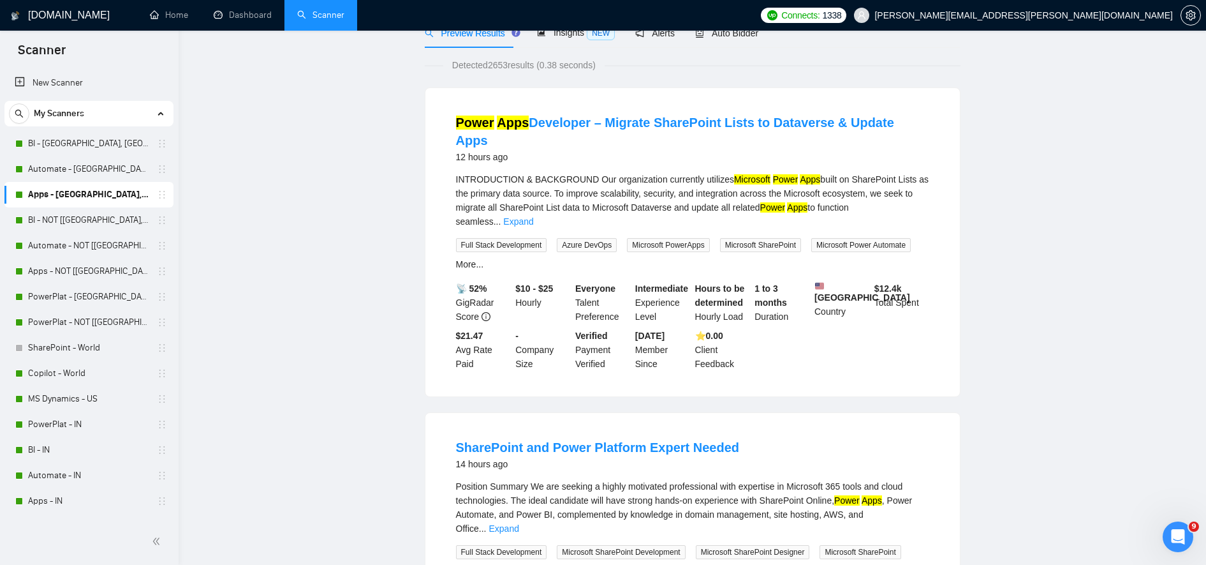
scroll to position [0, 0]
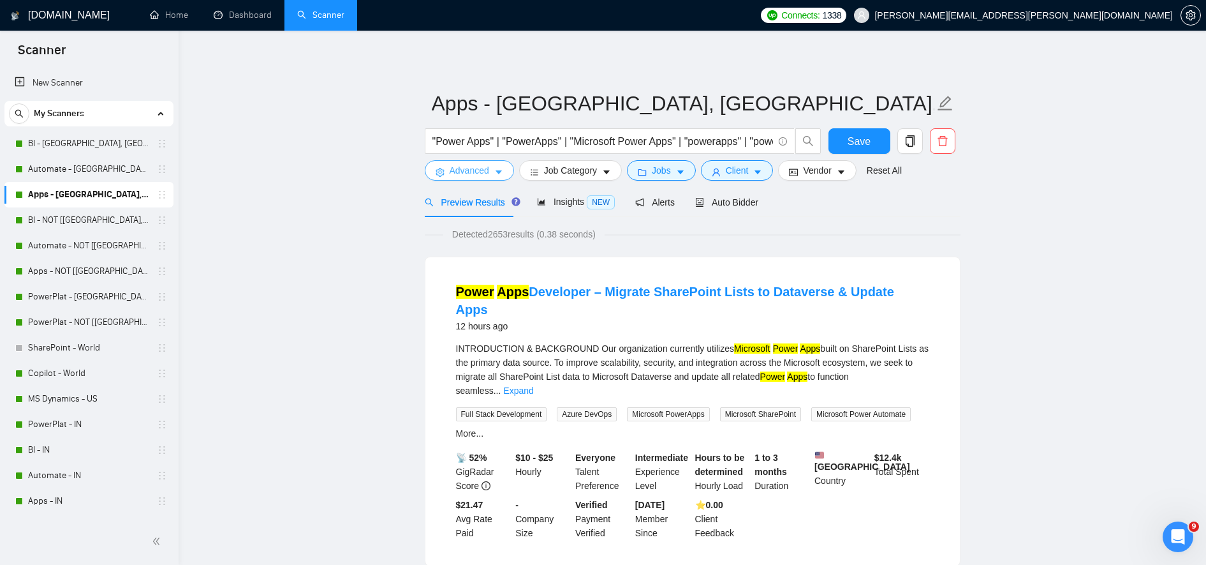
click at [459, 177] on span "Advanced" at bounding box center [470, 170] width 40 height 14
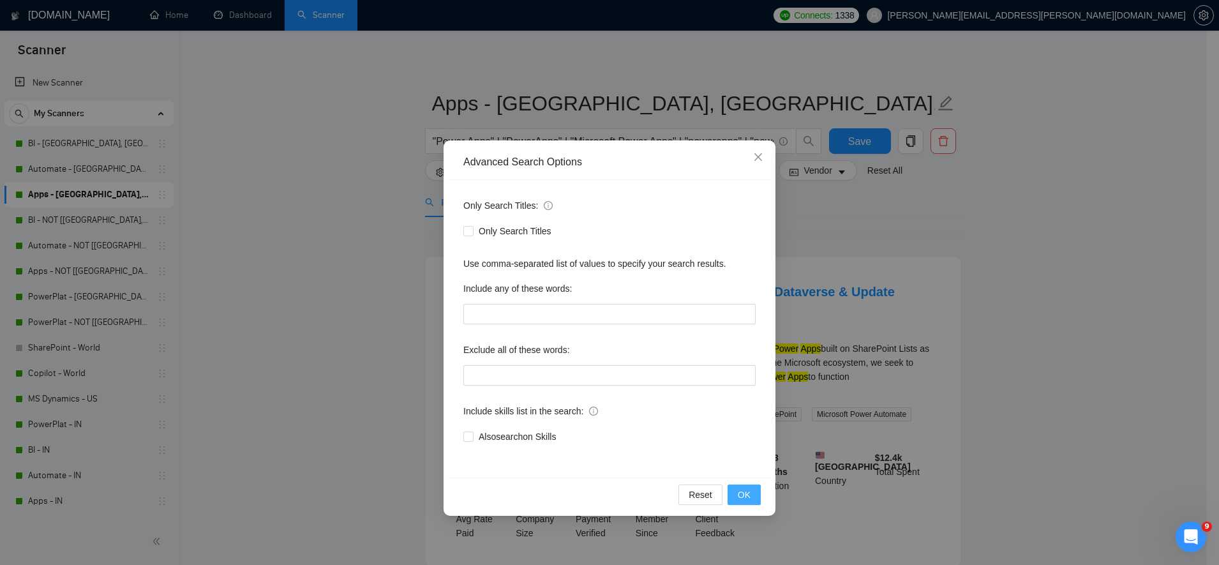
click at [735, 487] on button "OK" at bounding box center [743, 494] width 33 height 20
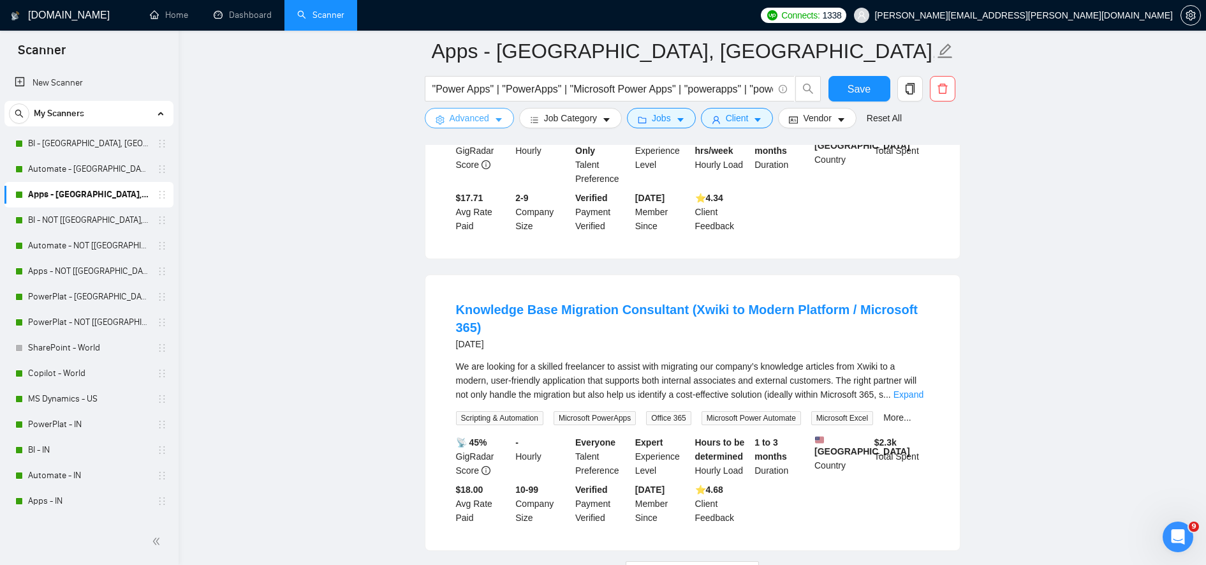
scroll to position [2862, 0]
click at [715, 563] on span "Load More (2643)" at bounding box center [692, 570] width 71 height 14
click at [905, 388] on link "Expand" at bounding box center [909, 393] width 30 height 10
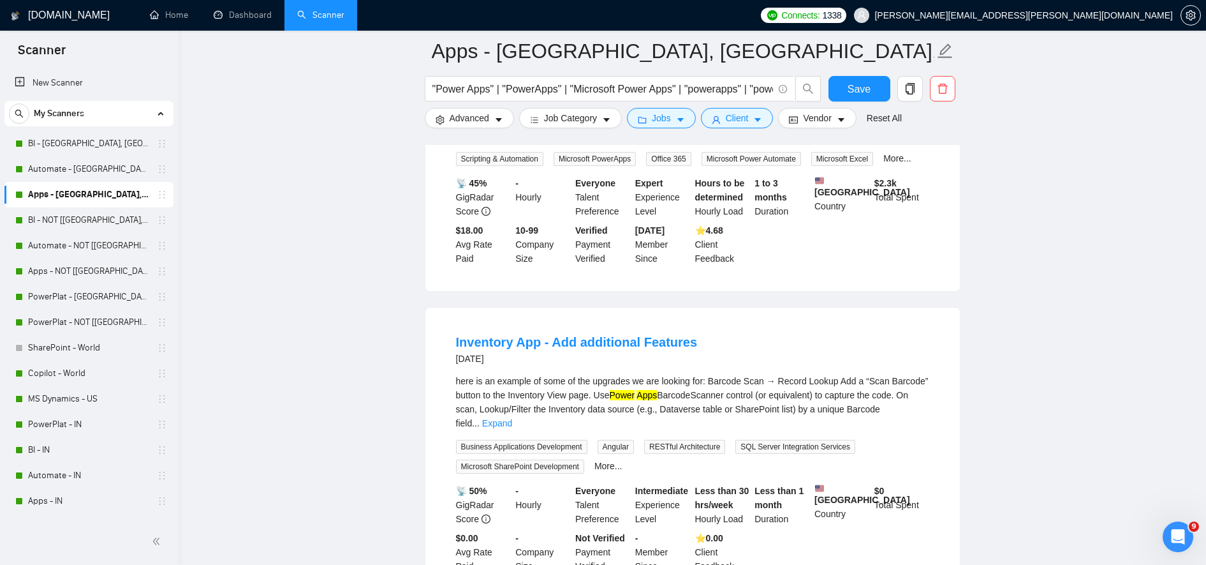
scroll to position [3295, 0]
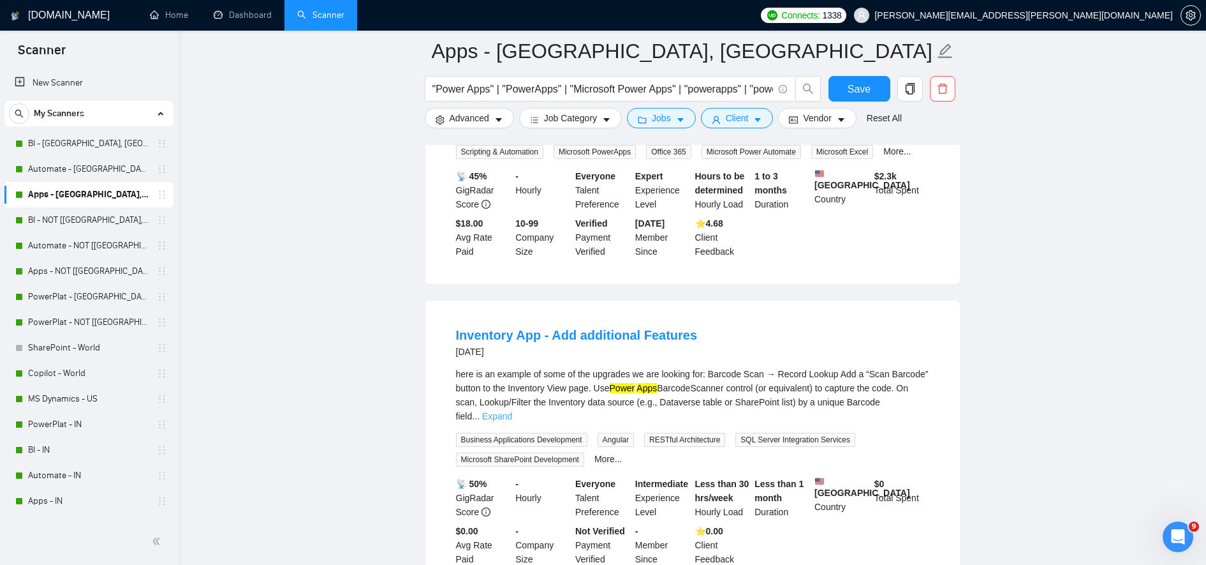
click at [512, 411] on link "Expand" at bounding box center [497, 416] width 30 height 10
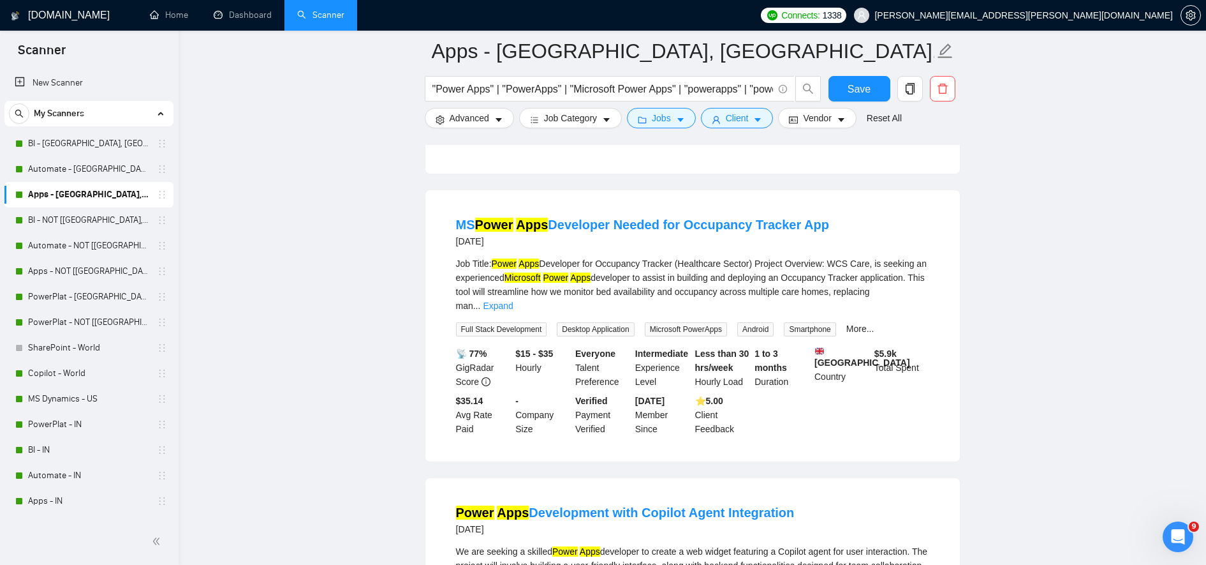
scroll to position [4410, 0]
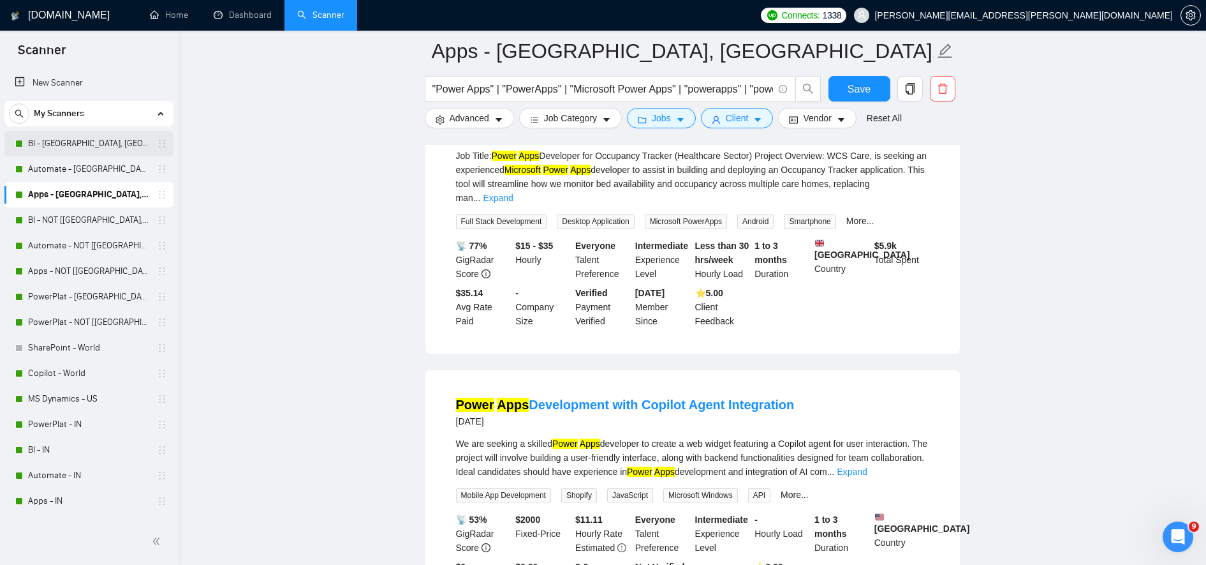
click at [81, 142] on link "BI - [GEOGRAPHIC_DATA], [GEOGRAPHIC_DATA], [GEOGRAPHIC_DATA]" at bounding box center [88, 144] width 121 height 26
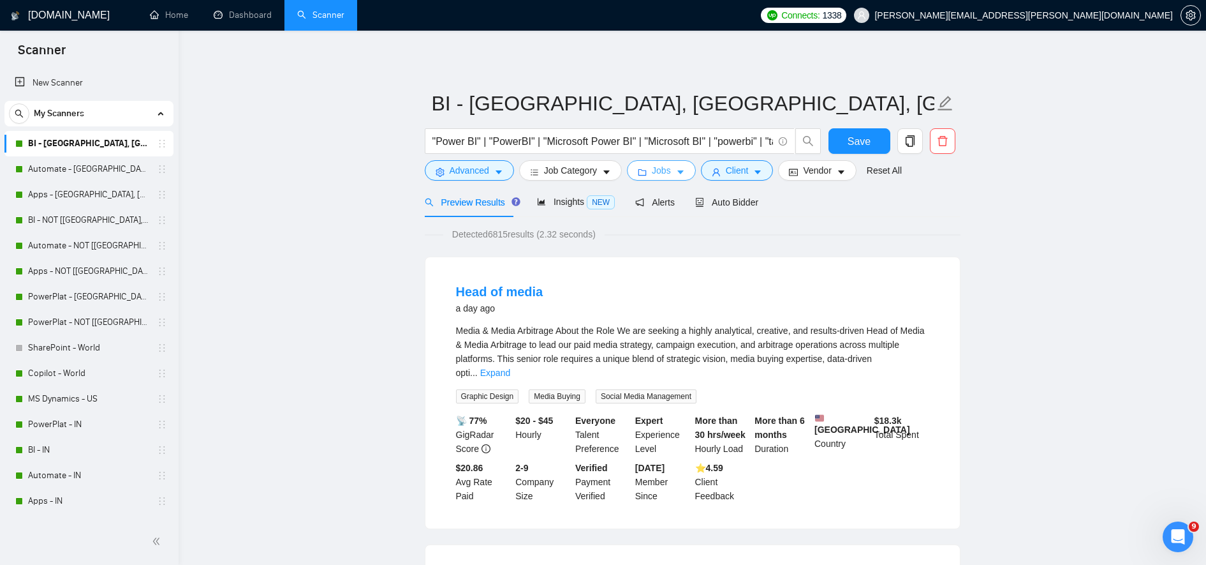
click at [663, 178] on button "Jobs" at bounding box center [661, 170] width 69 height 20
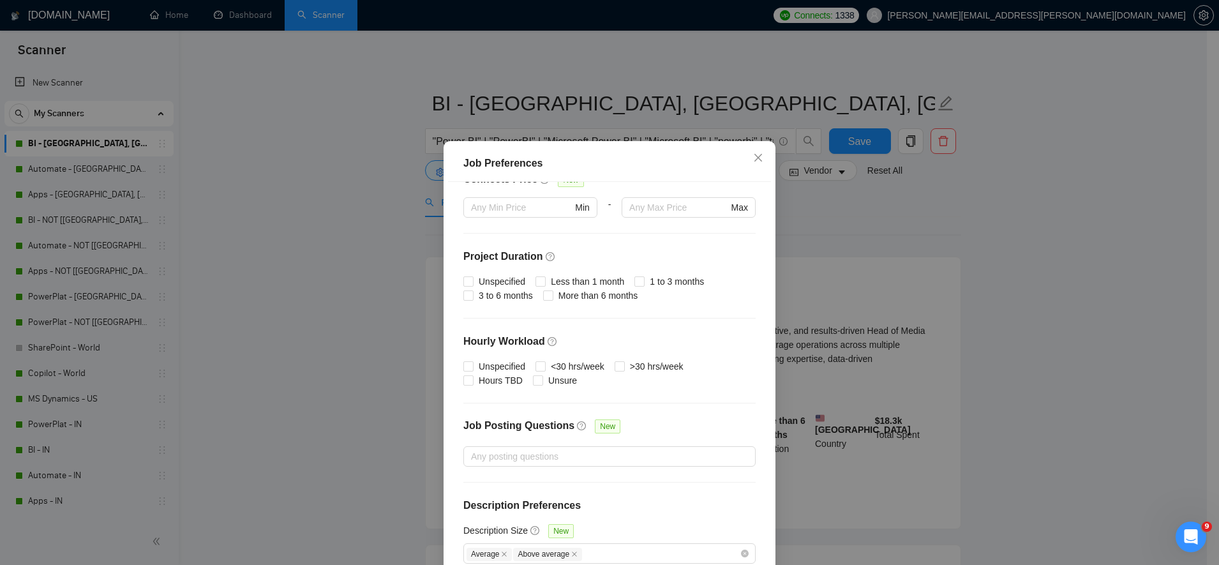
scroll to position [73, 0]
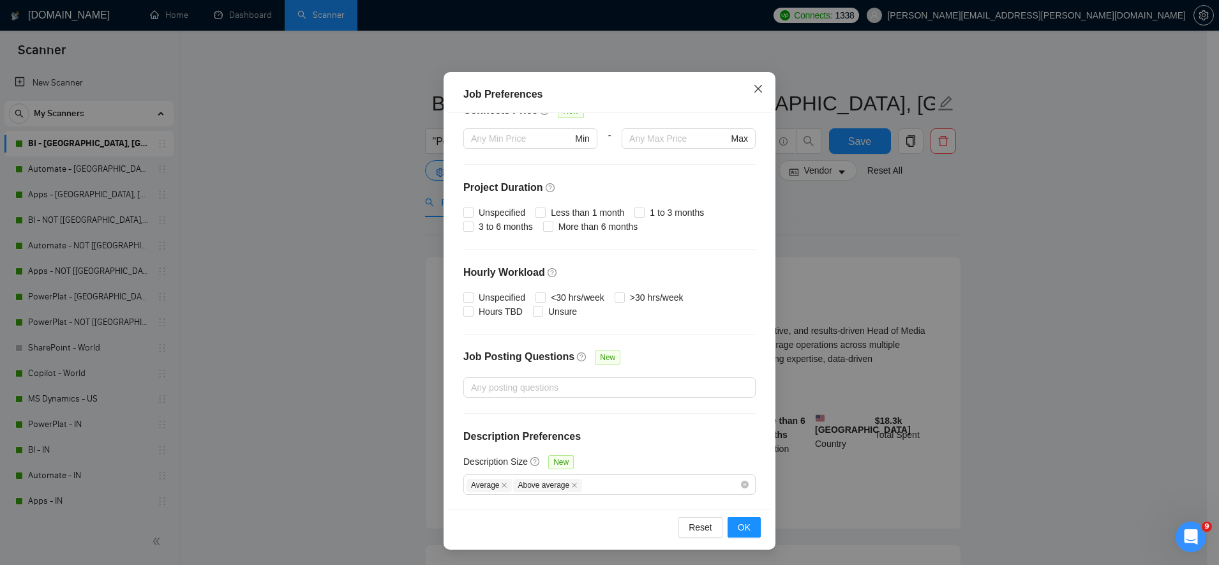
click at [753, 92] on icon "close" at bounding box center [758, 89] width 10 height 10
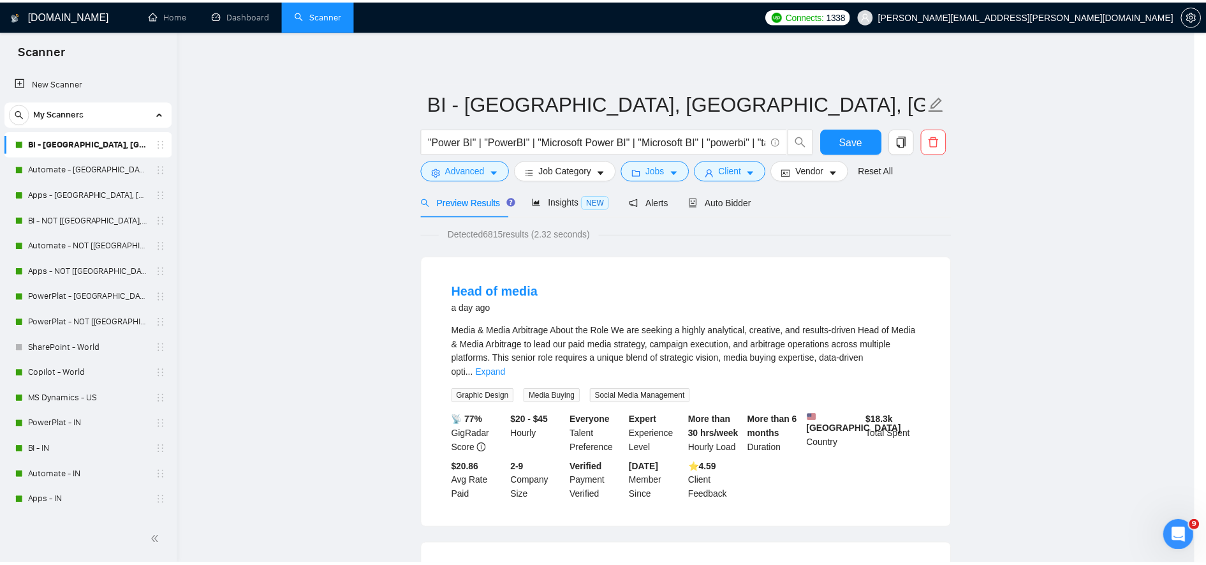
scroll to position [4, 0]
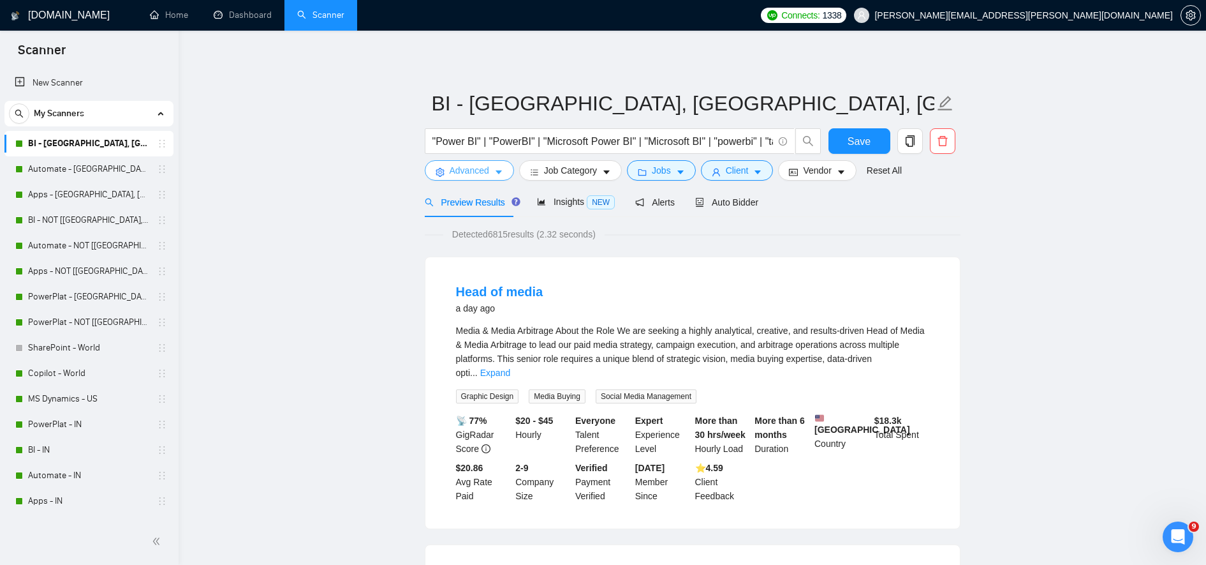
click at [487, 174] on span "Advanced" at bounding box center [470, 170] width 40 height 14
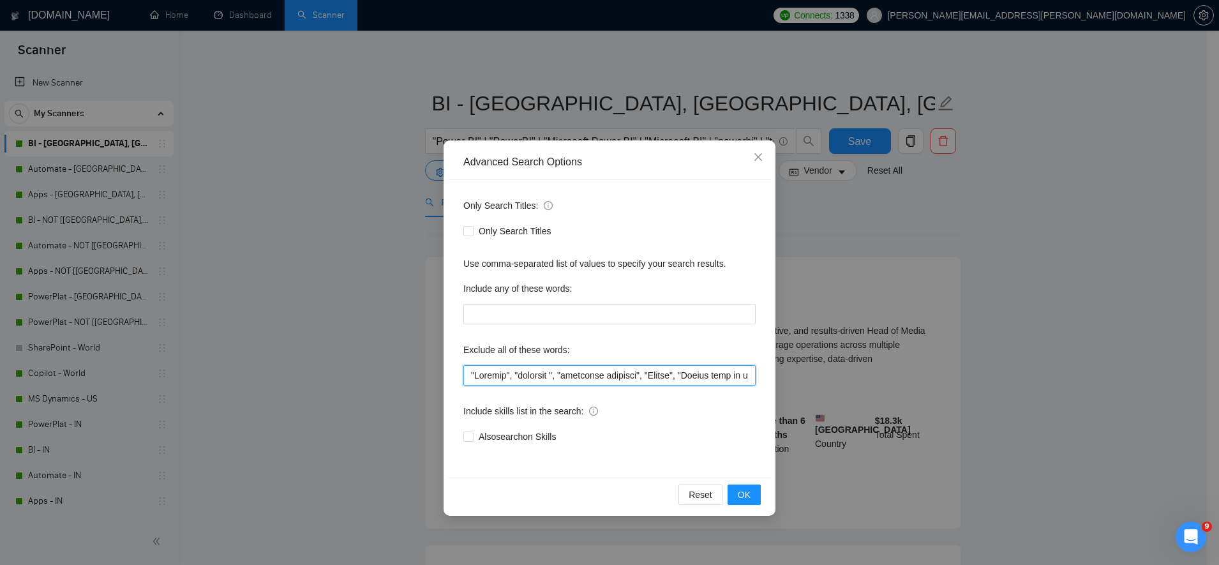
click at [527, 374] on input "text" at bounding box center [609, 375] width 292 height 20
click at [745, 496] on span "OK" at bounding box center [744, 494] width 13 height 14
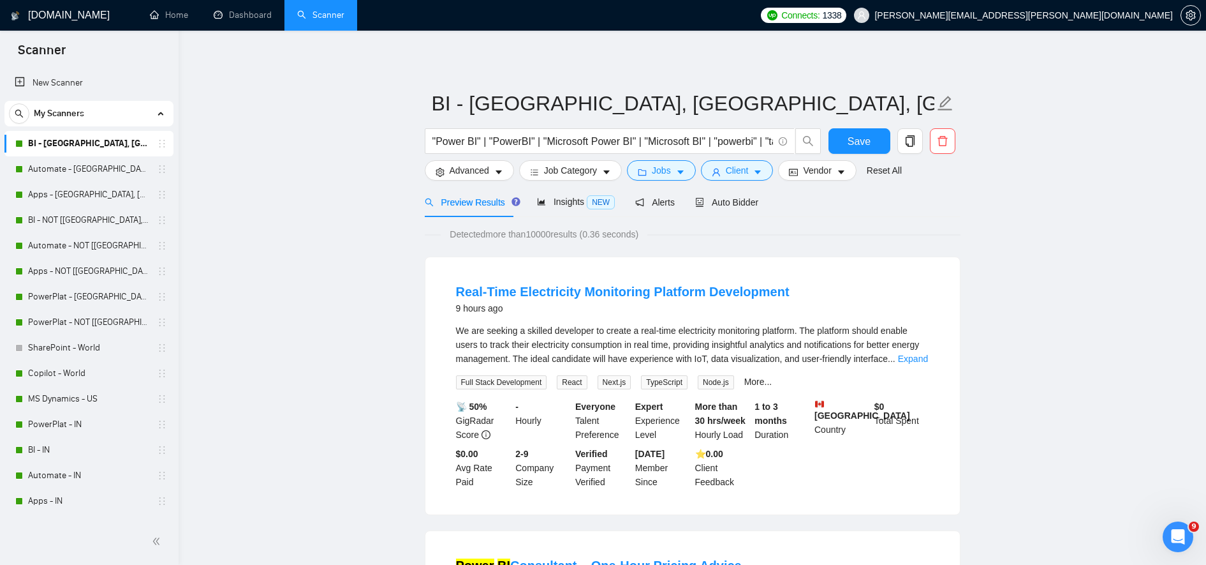
click at [907, 350] on div "We are seeking a skilled developer to create a real-time electricity monitoring…" at bounding box center [692, 344] width 473 height 42
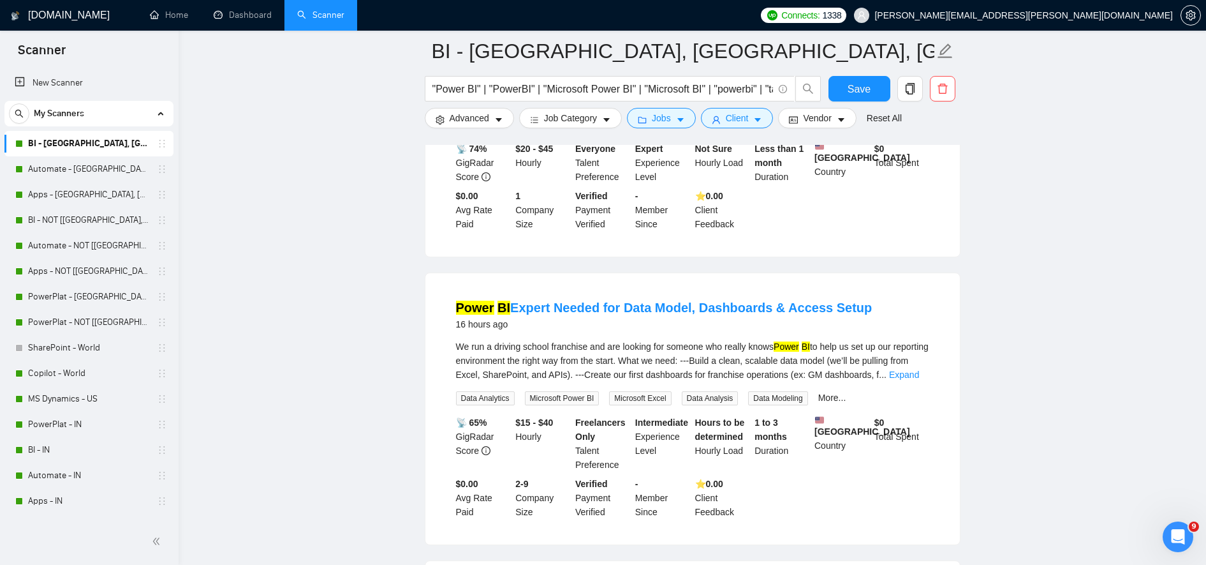
scroll to position [564, 0]
